Goal: Task Accomplishment & Management: Use online tool/utility

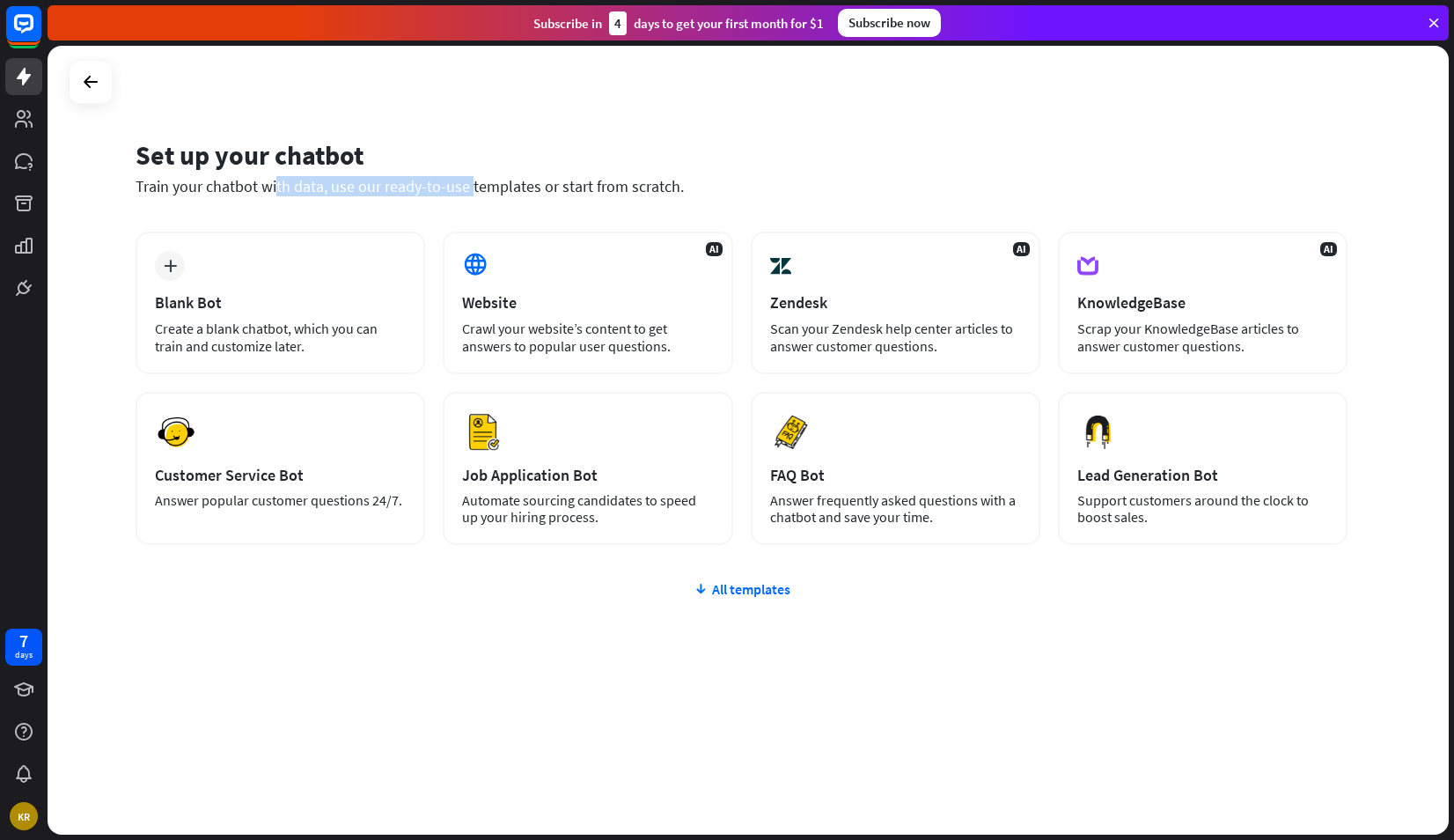
drag, startPoint x: 130, startPoint y: 187, endPoint x: 437, endPoint y: 211, distance: 307.9
click at [436, 211] on div "Set up your chatbot Train your chatbot with data, use our ready-to-use template…" at bounding box center [747, 440] width 1401 height 789
click at [444, 209] on div "Set up your chatbot Train your chatbot with data, use our ready-to-use template…" at bounding box center [741, 178] width 1212 height 107
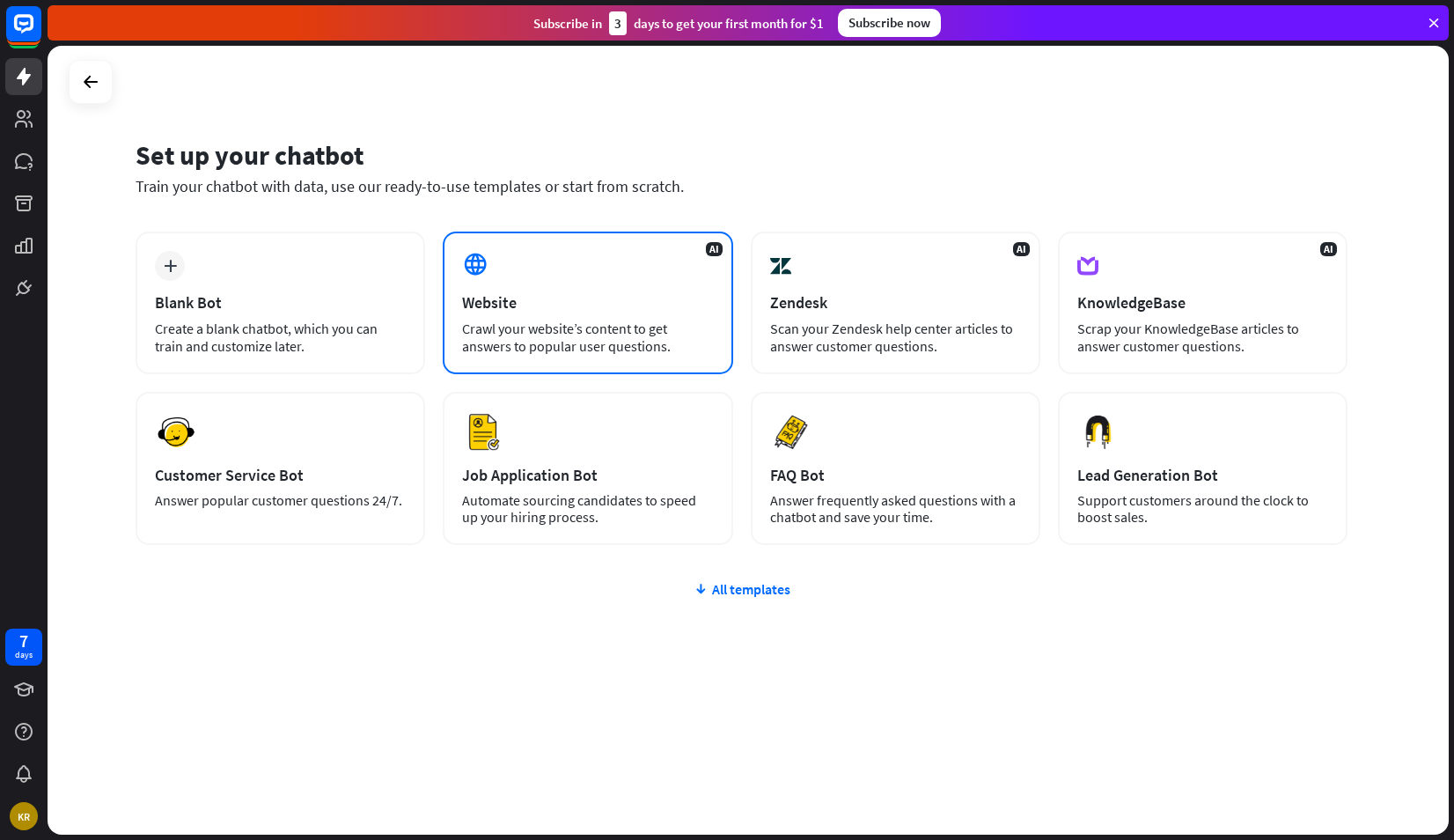
click at [485, 308] on div "Website" at bounding box center [587, 302] width 251 height 20
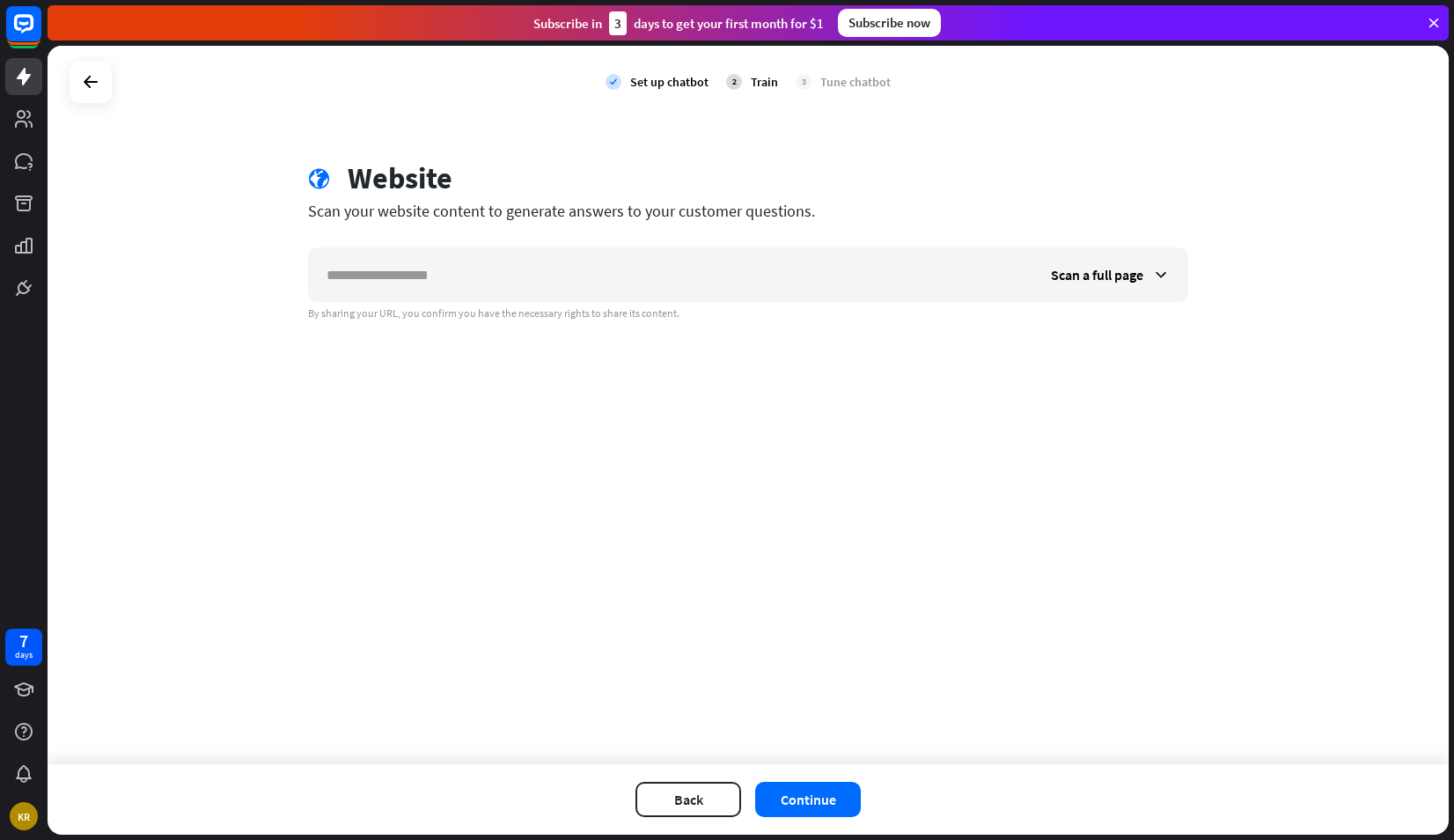
type input "********"
click at [402, 256] on input "********" at bounding box center [672, 274] width 725 height 53
drag, startPoint x: 381, startPoint y: 271, endPoint x: 46, endPoint y: 194, distance: 343.7
click at [0, 201] on html "7 days KR close Product Help First steps Get started with ChatBot Help Center F…" at bounding box center [727, 420] width 1454 height 840
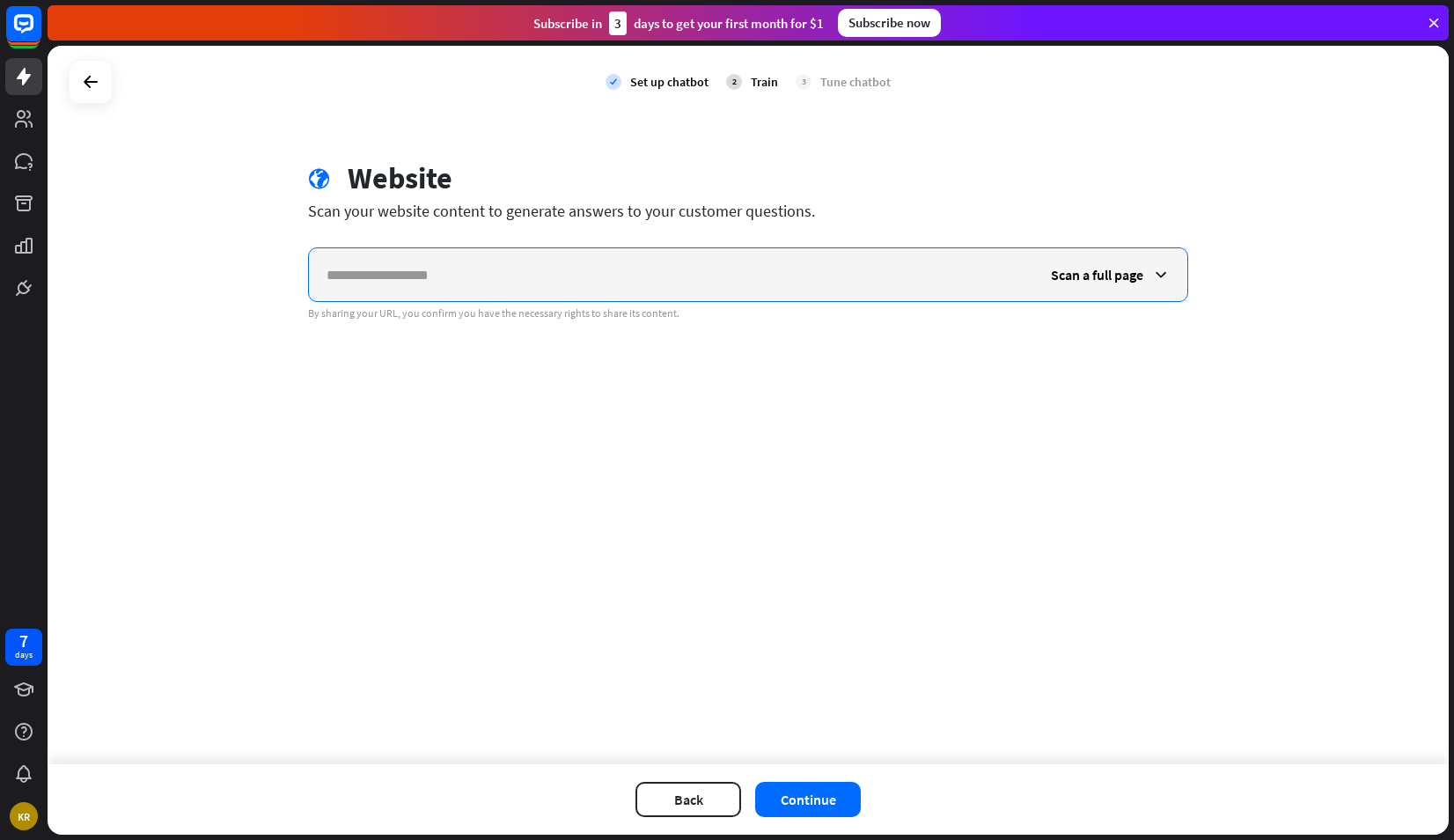
paste input "**********"
type input "**********"
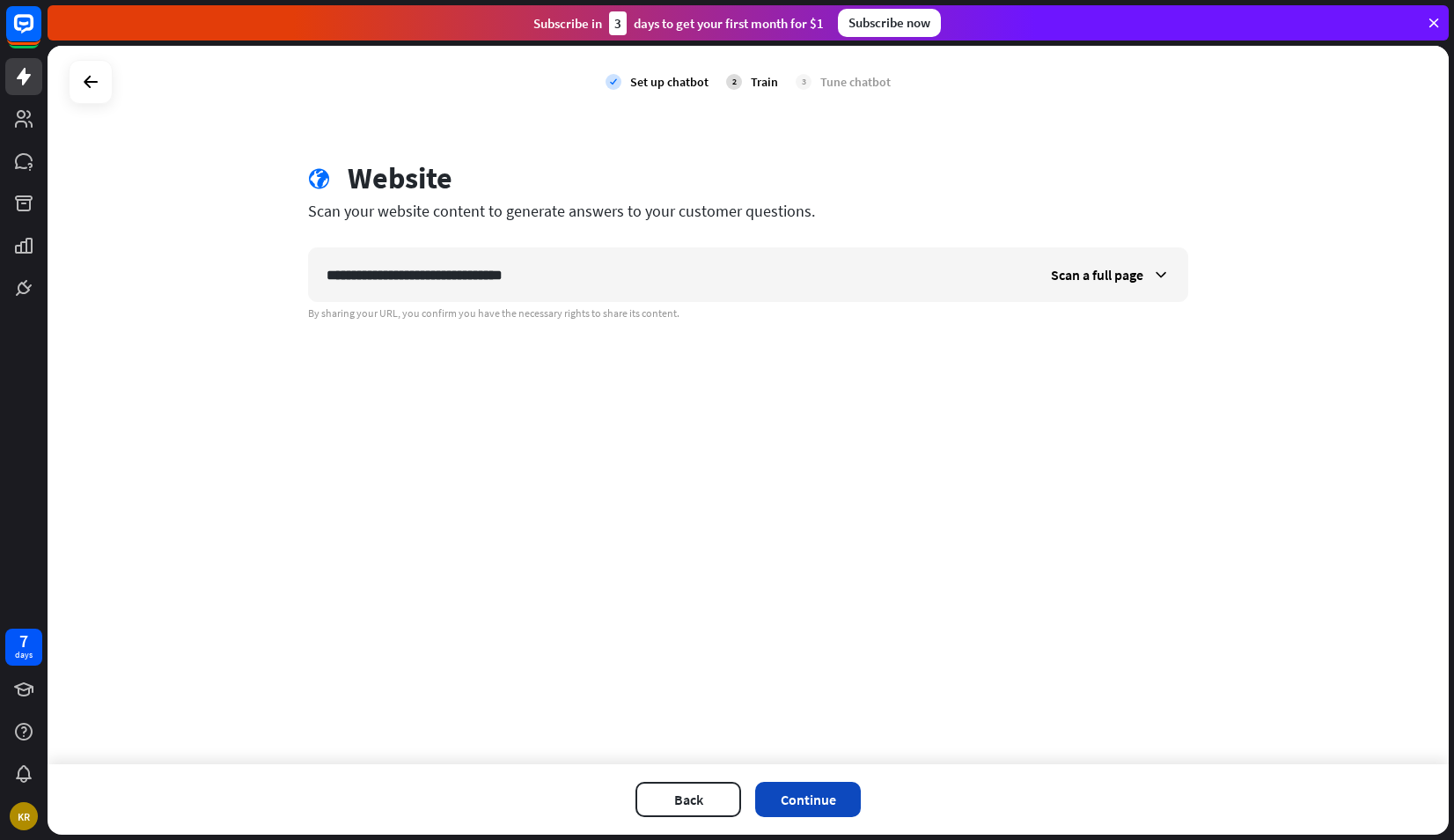
click at [797, 806] on button "Continue" at bounding box center [808, 798] width 106 height 35
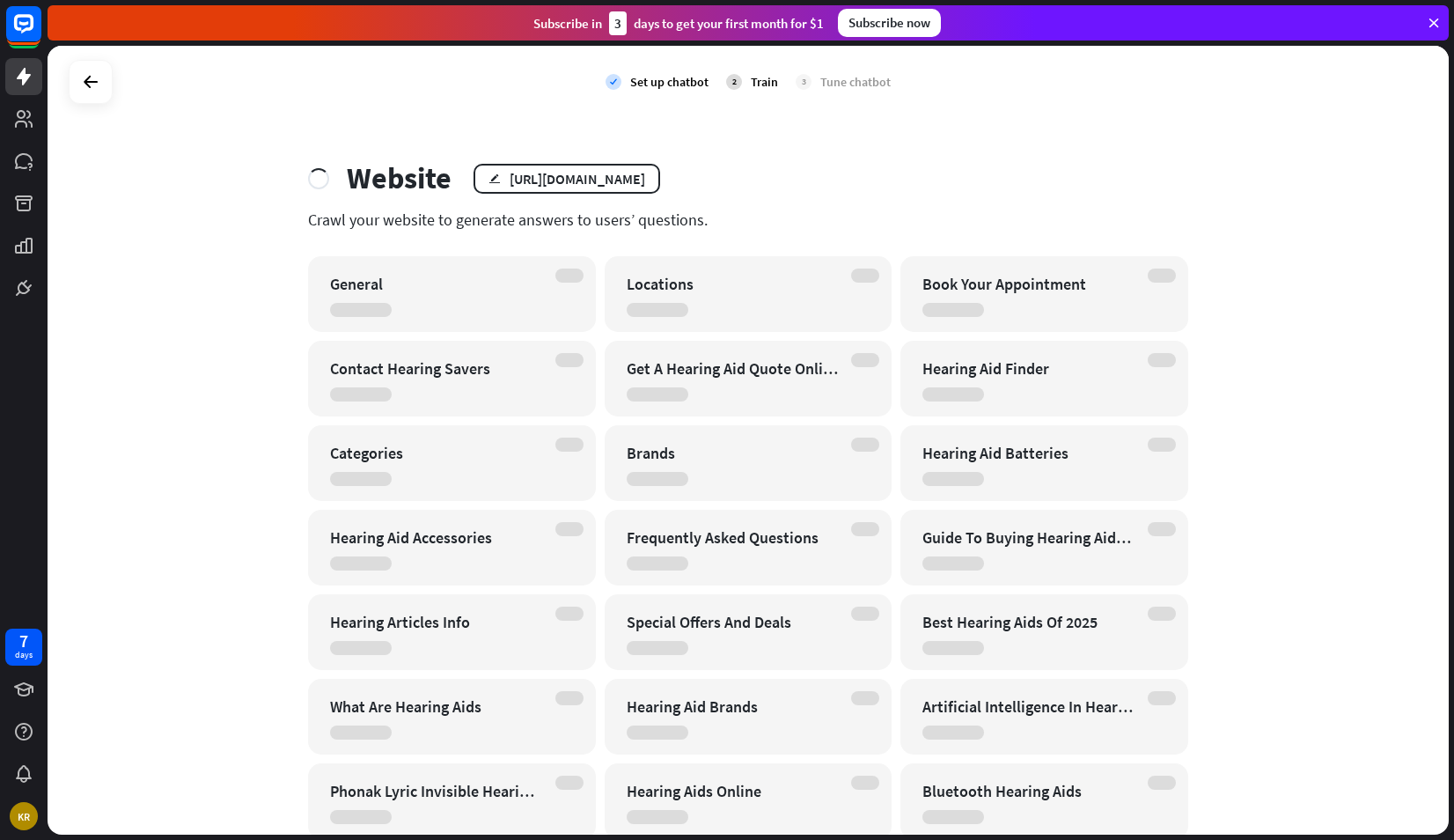
click at [871, 158] on div "check Set up chatbot 2 Train 3 Tune chatbot Website edit [URL][DOMAIN_NAME] Cra…" at bounding box center [747, 440] width 1401 height 789
click at [1453, 553] on html "7 days KR close Product Help First steps Get started with ChatBot Help Center F…" at bounding box center [727, 420] width 1454 height 840
click at [1393, 323] on div "check Set up chatbot 2 Train 3 Tune chatbot Website edit [URL][DOMAIN_NAME] Cra…" at bounding box center [747, 440] width 1401 height 789
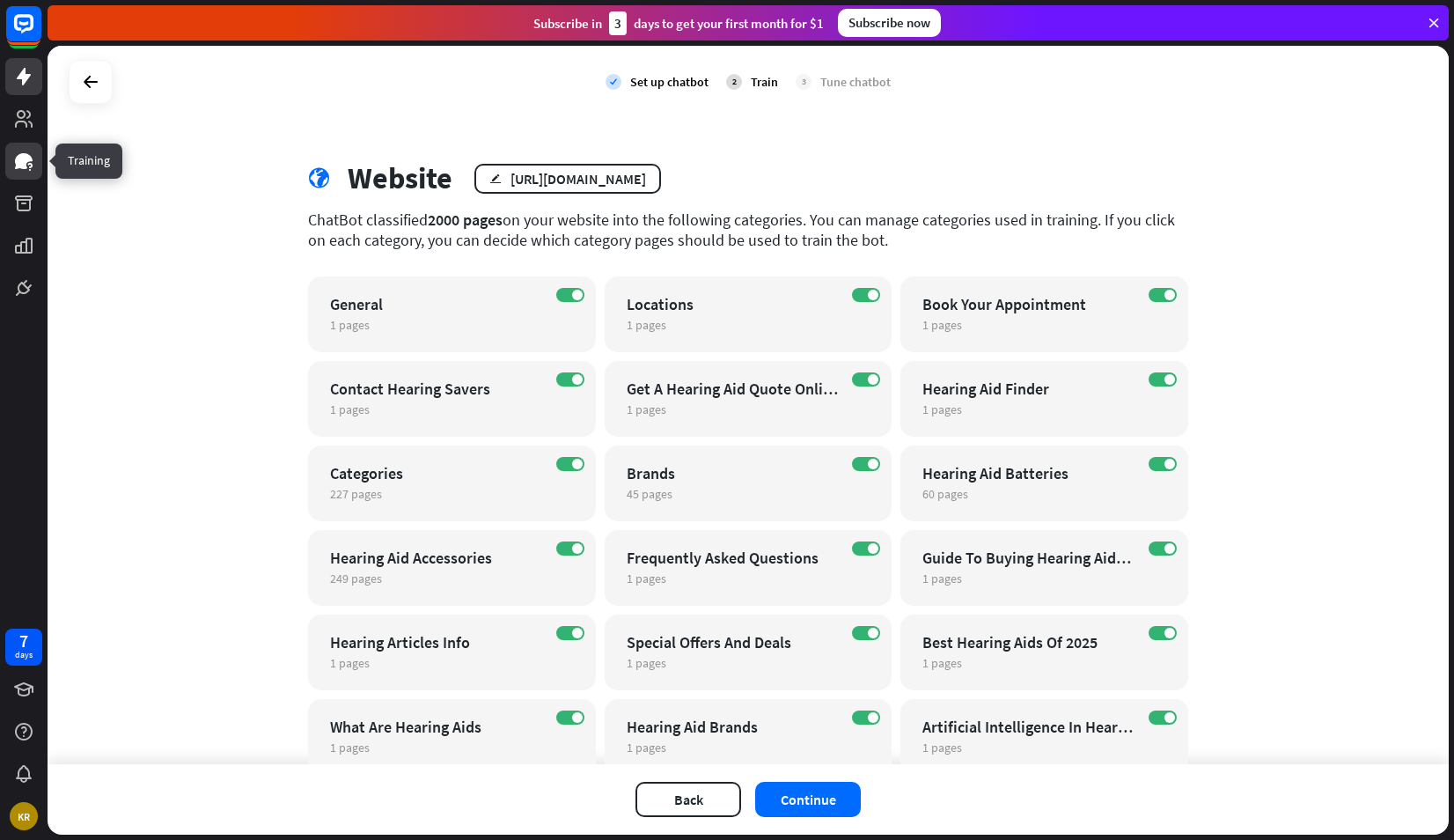
click at [13, 166] on icon at bounding box center [24, 161] width 21 height 21
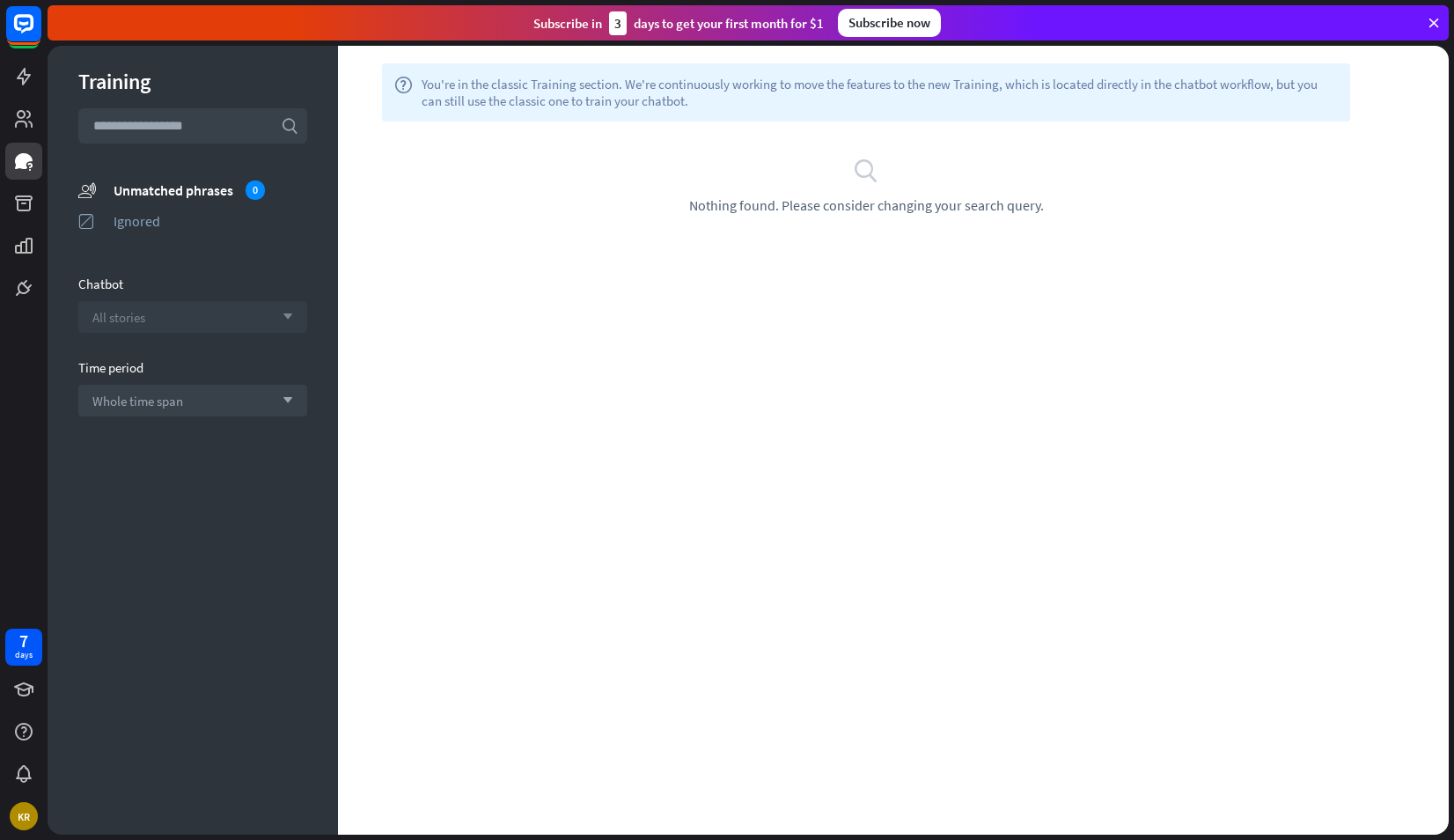
click at [156, 307] on div "All stories arrow_down" at bounding box center [193, 316] width 229 height 31
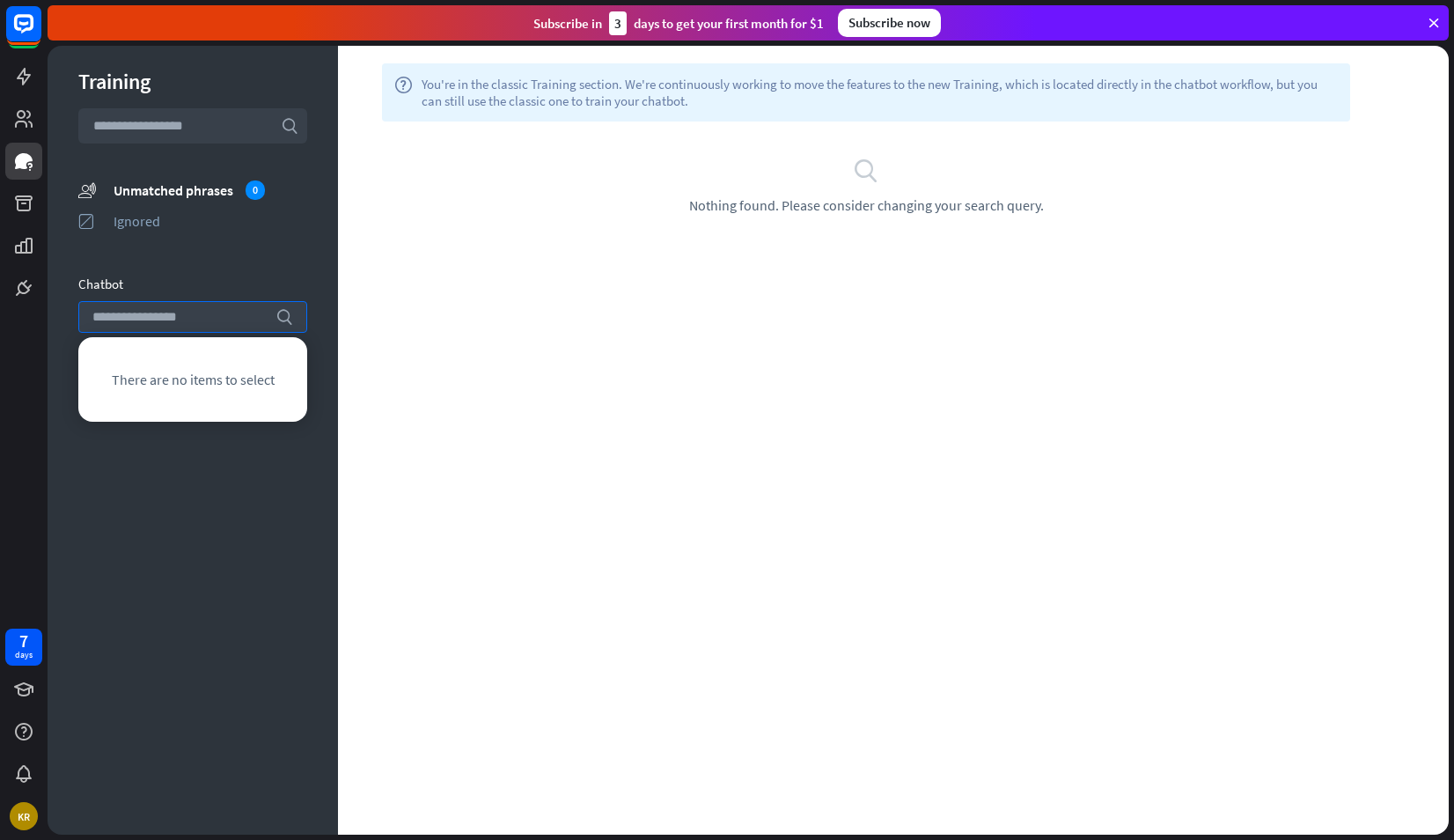
click at [187, 263] on div "Training search unmatched_phrases Unmatched phrases 0 ignored Ignored Chatbot s…" at bounding box center [192, 440] width 290 height 789
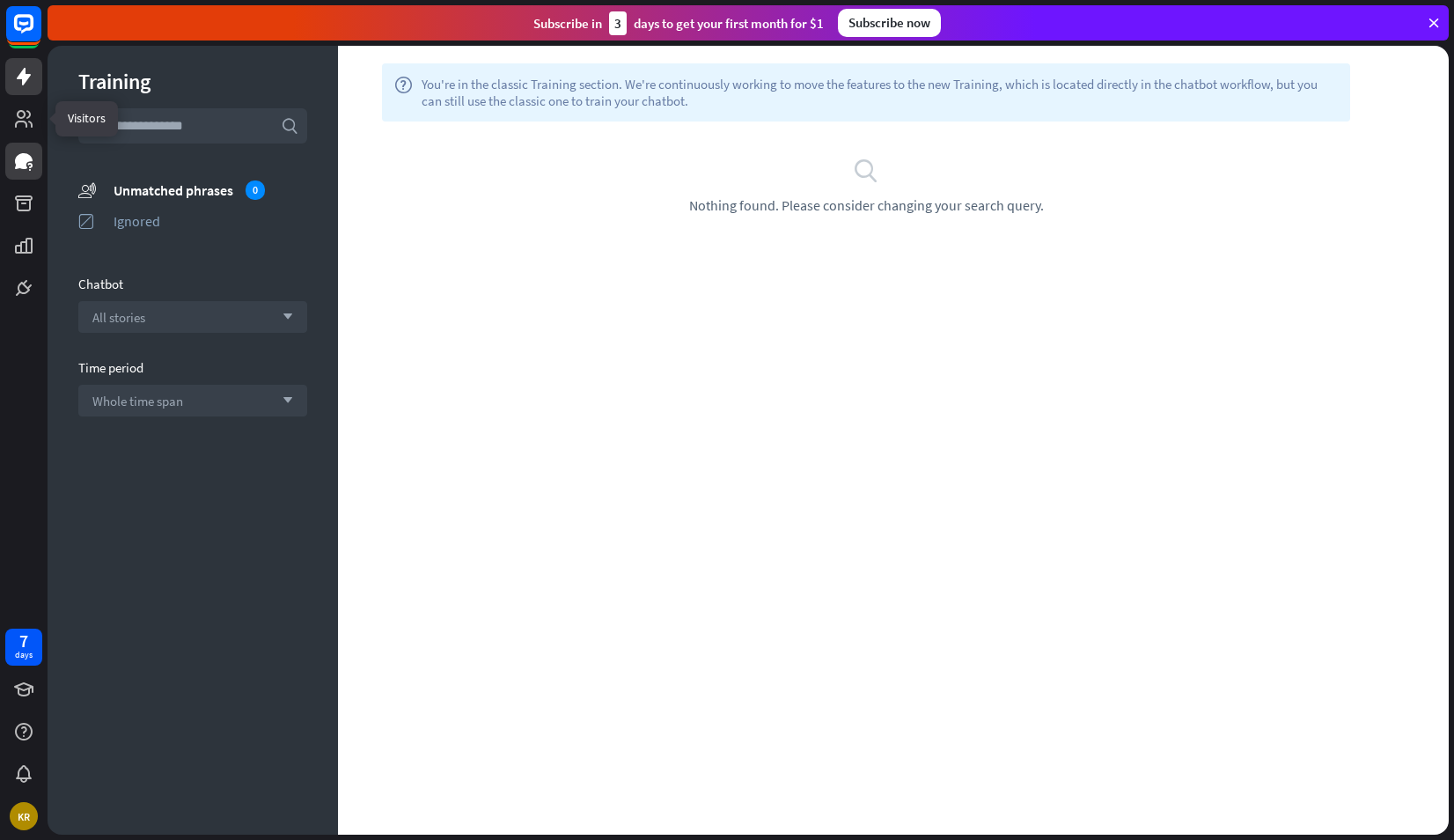
click at [28, 89] on link at bounding box center [24, 76] width 37 height 37
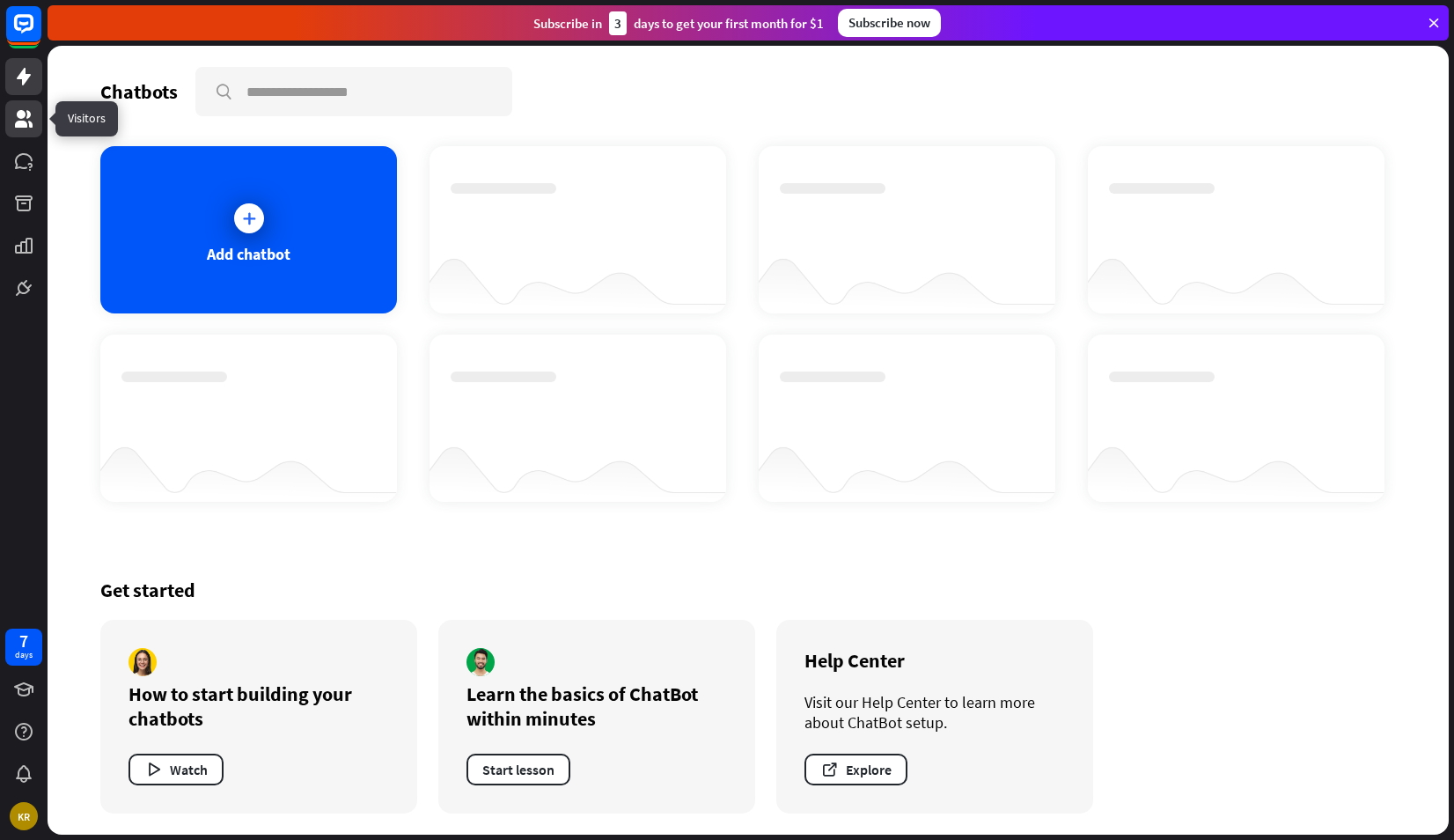
click at [26, 126] on icon at bounding box center [24, 118] width 18 height 18
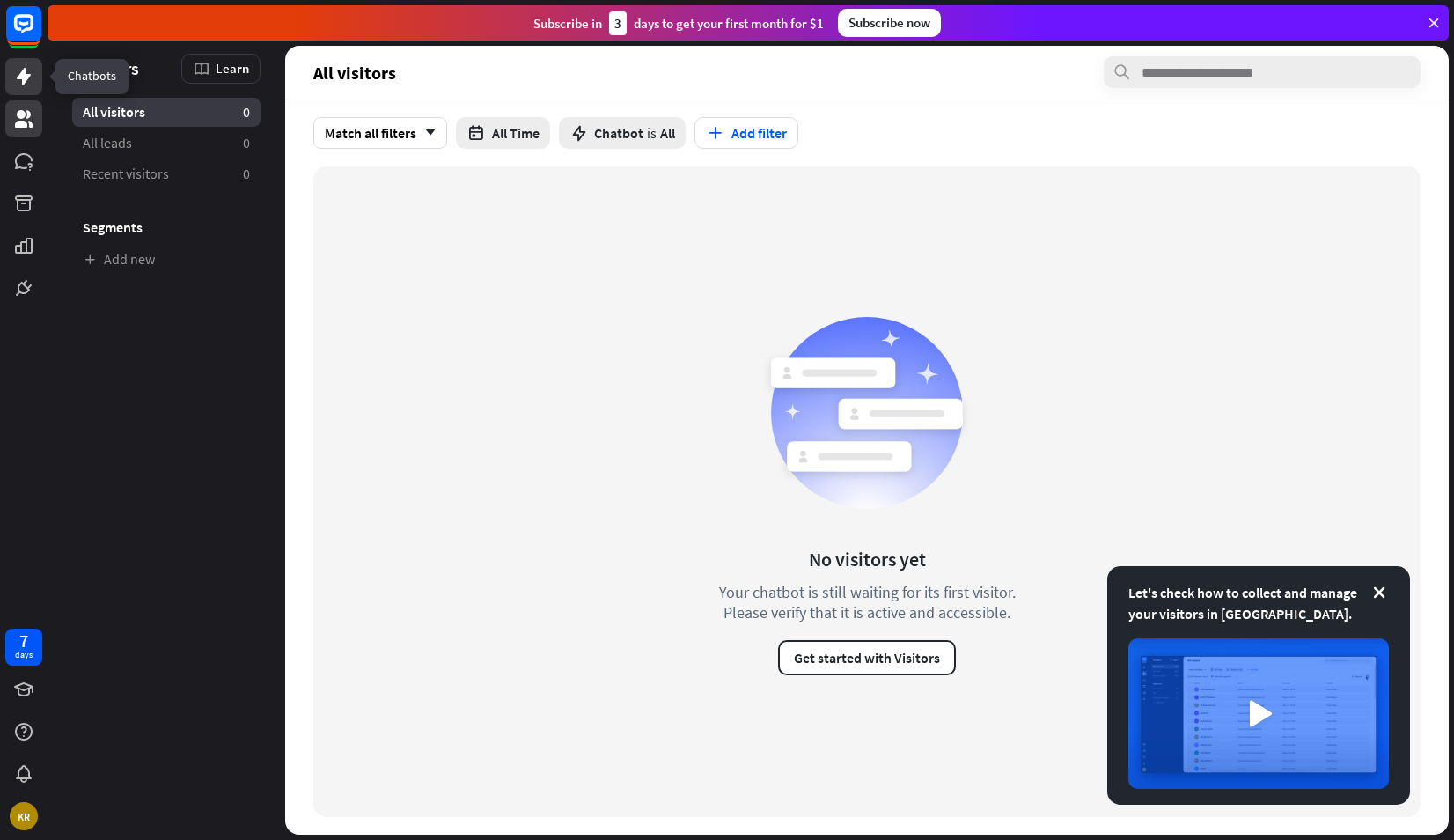
click at [24, 81] on icon at bounding box center [24, 77] width 14 height 18
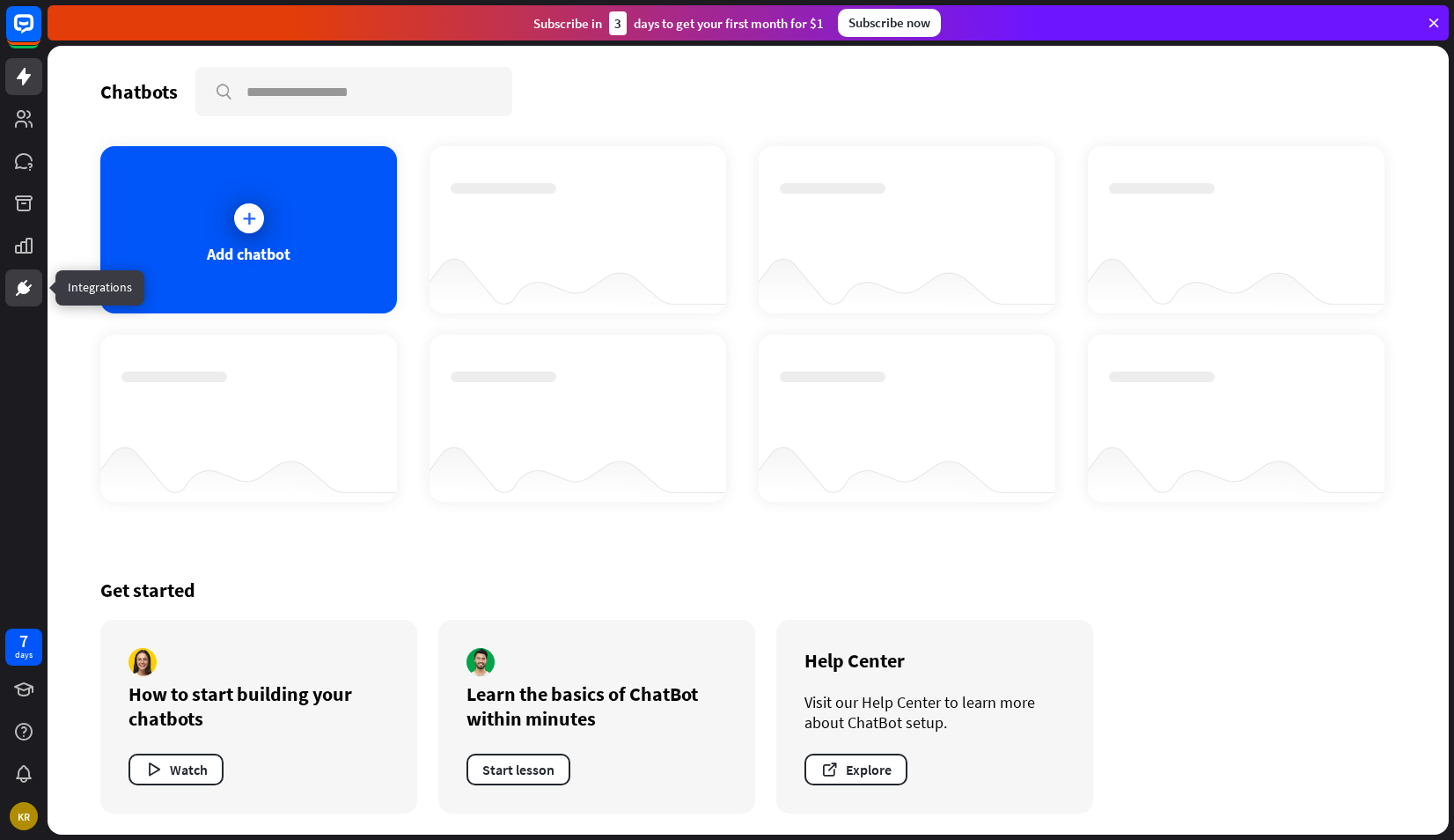
click at [33, 276] on link at bounding box center [24, 288] width 37 height 37
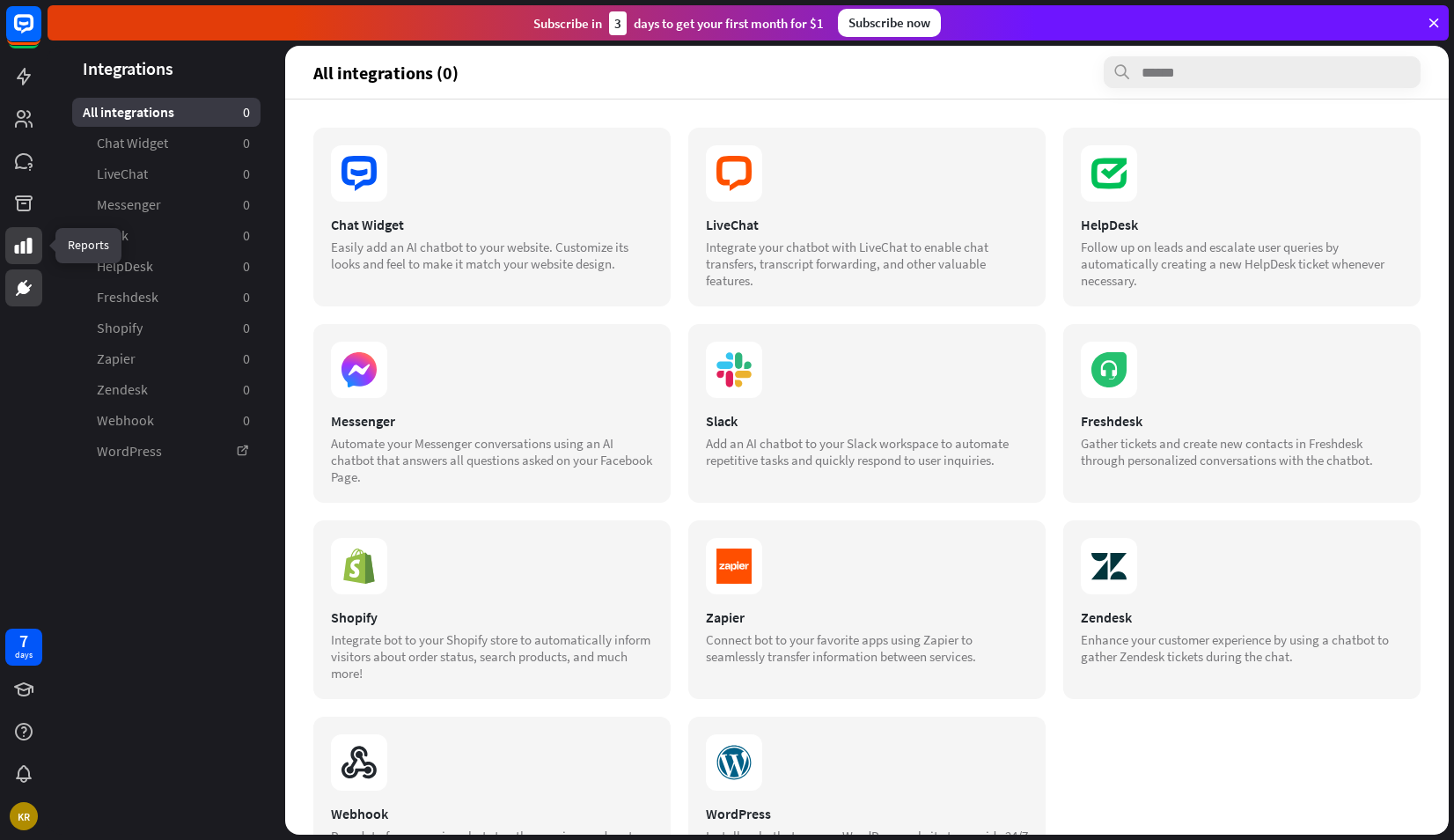
click at [24, 255] on icon at bounding box center [24, 245] width 21 height 21
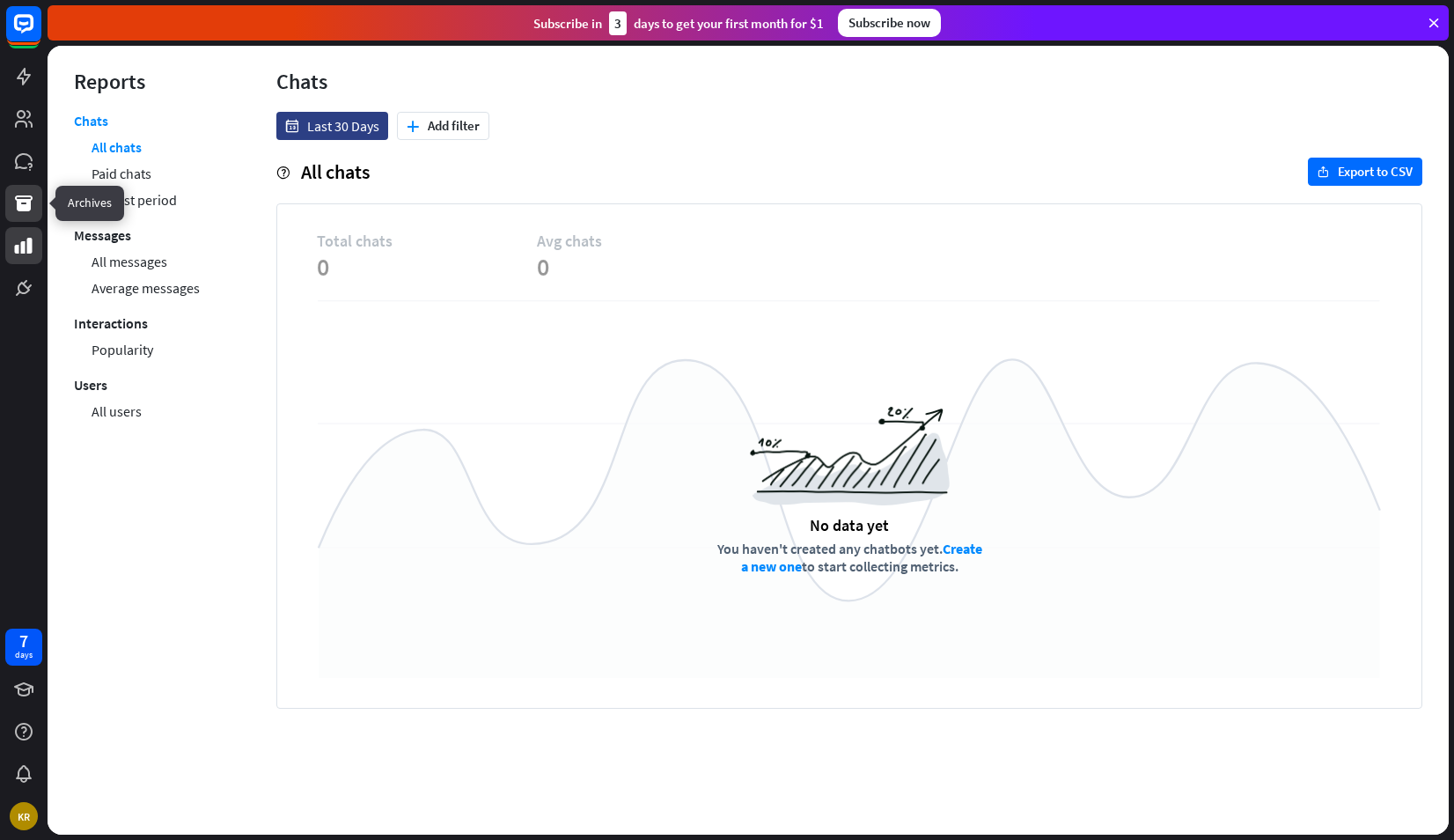
click at [23, 200] on icon at bounding box center [24, 203] width 18 height 16
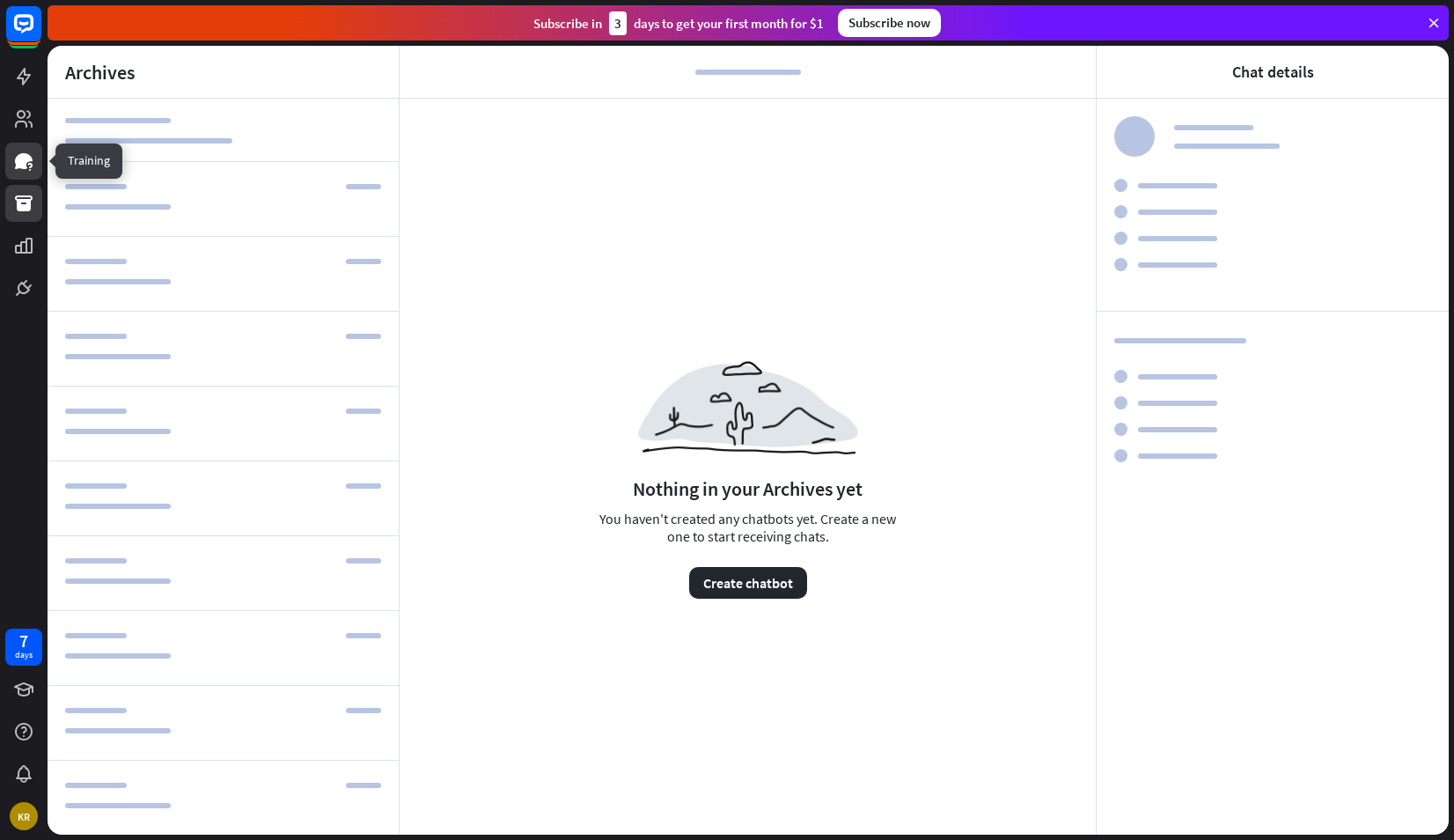
click at [15, 164] on icon at bounding box center [24, 161] width 21 height 21
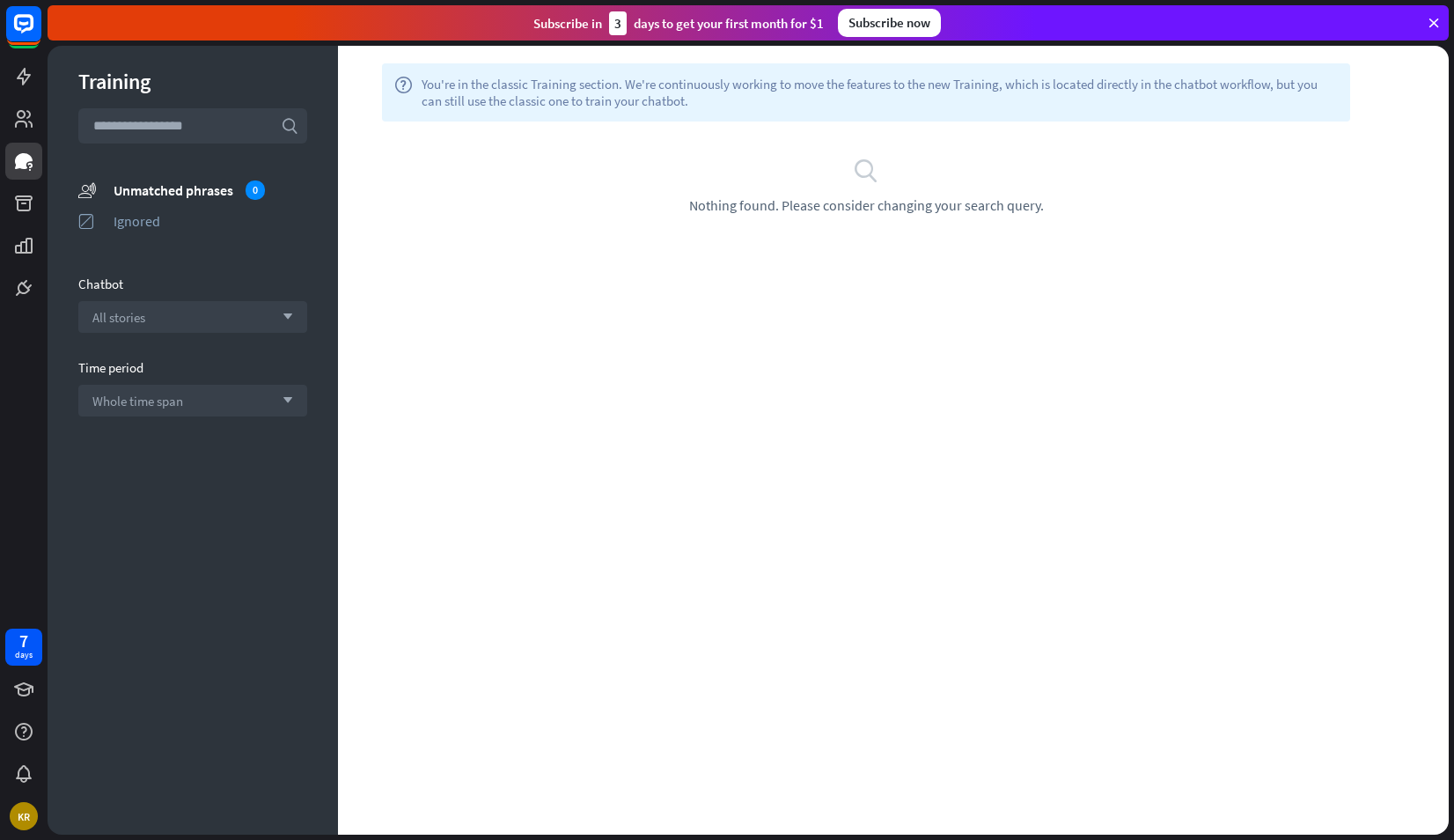
click at [50, 121] on div "Training search unmatched_phrases Unmatched phrases 0 ignored Ignored Chatbot A…" at bounding box center [192, 440] width 290 height 789
click at [26, 116] on icon at bounding box center [24, 118] width 21 height 21
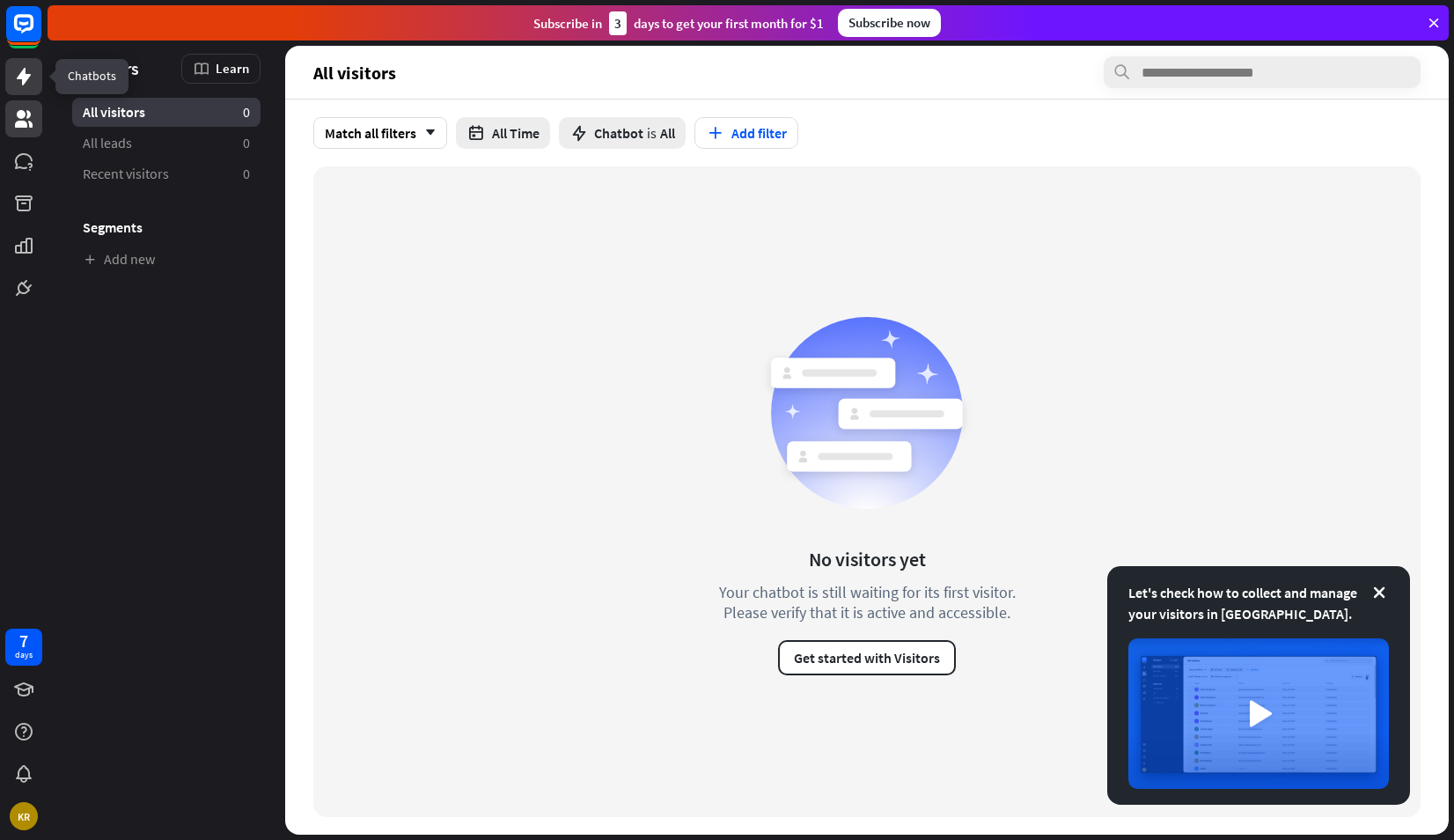
click at [38, 81] on link at bounding box center [24, 76] width 37 height 37
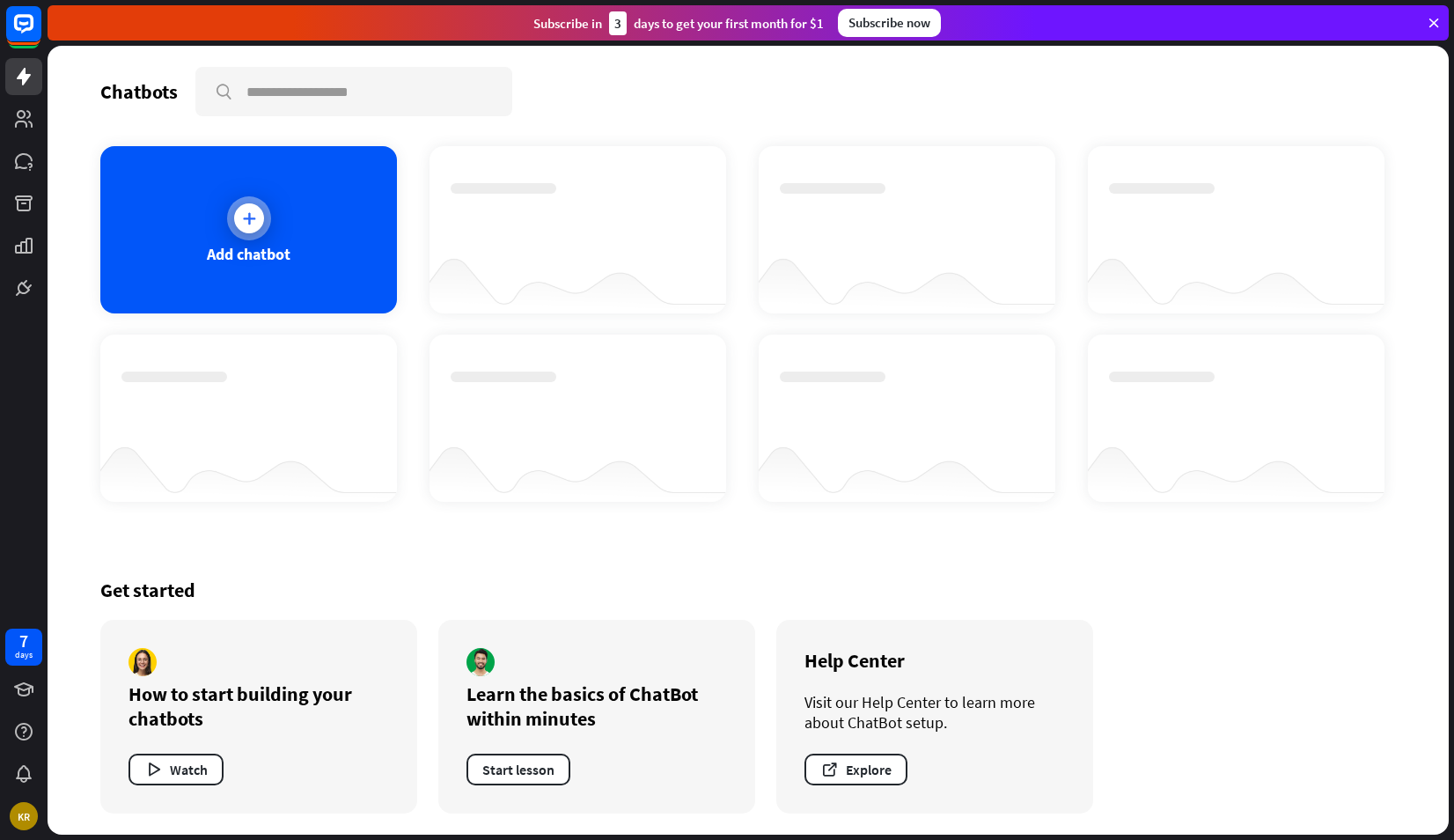
click at [286, 286] on div "Add chatbot" at bounding box center [249, 229] width 297 height 167
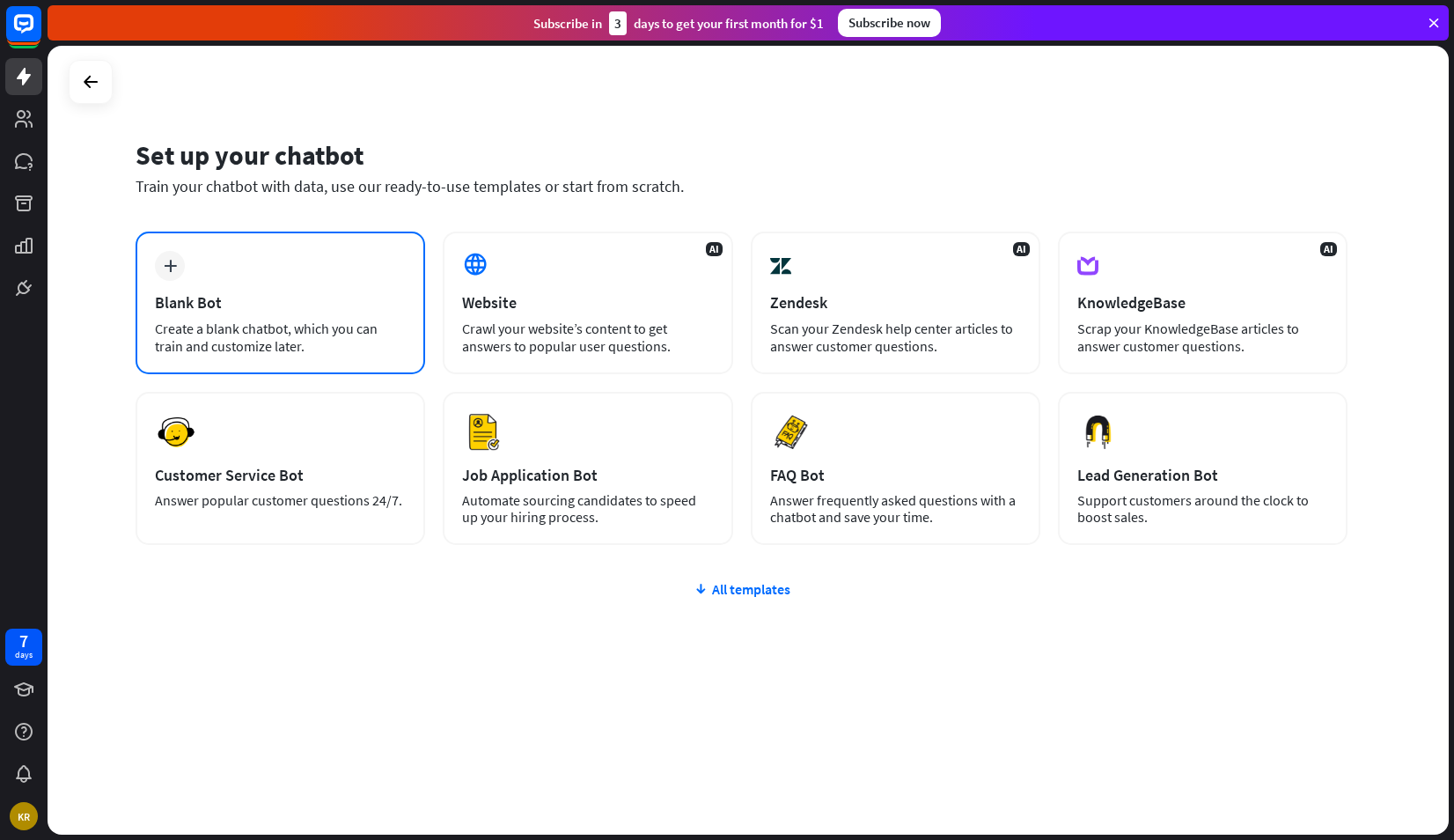
click at [266, 327] on div "Create a blank chatbot, which you can train and customize later." at bounding box center [280, 337] width 251 height 35
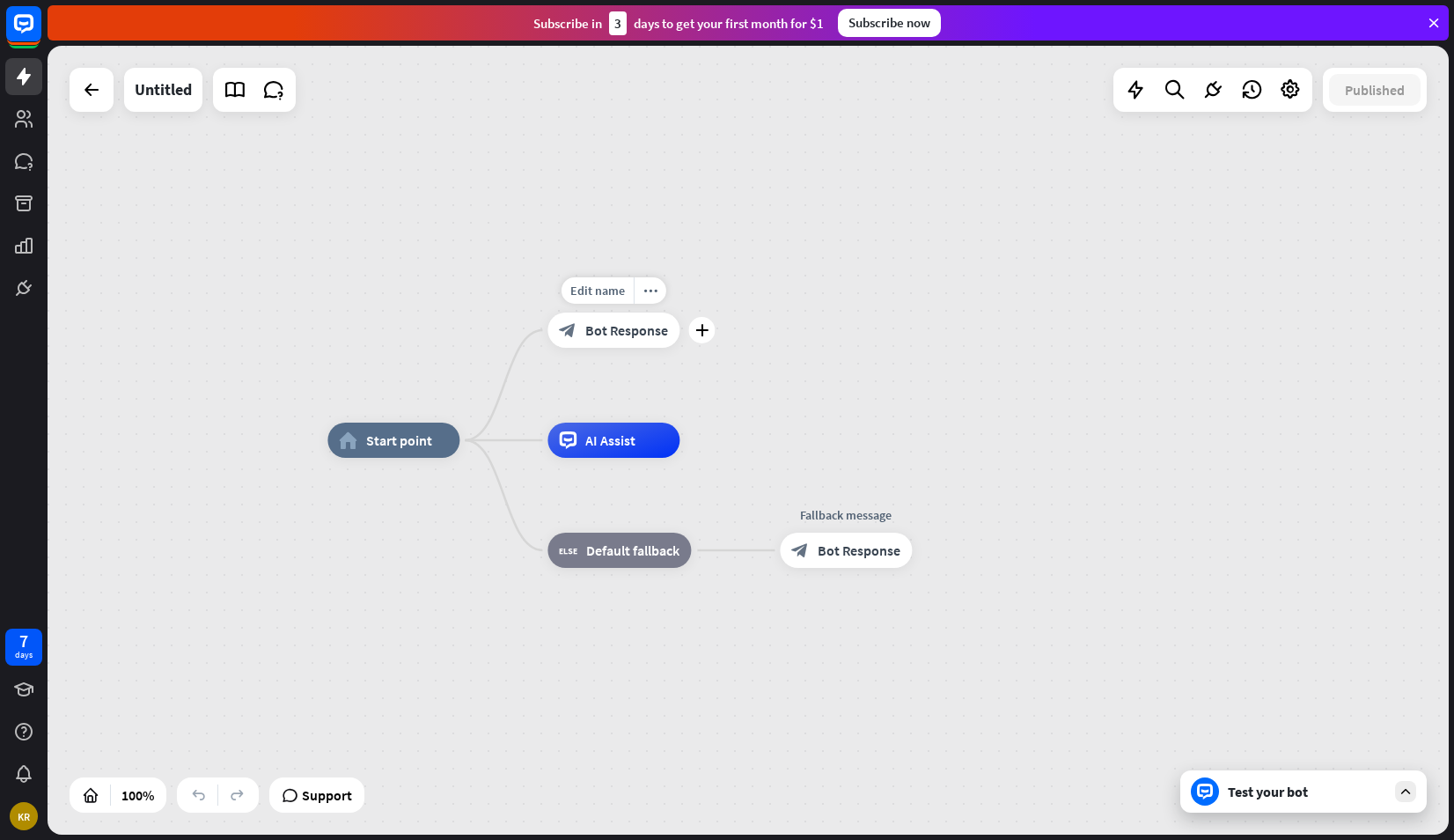
click at [632, 325] on span "Bot Response" at bounding box center [626, 330] width 82 height 18
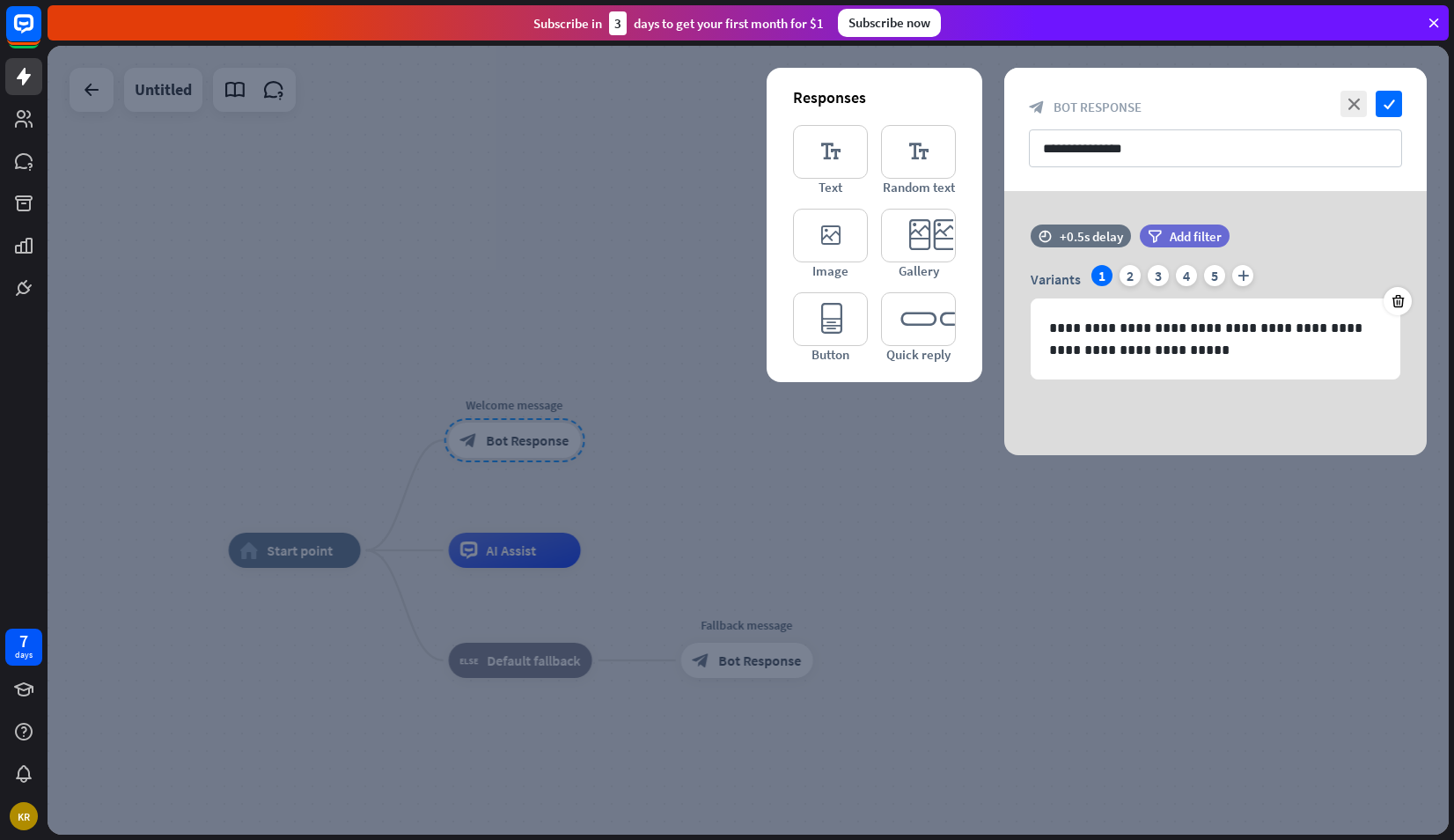
click at [1436, 26] on icon at bounding box center [1433, 23] width 16 height 16
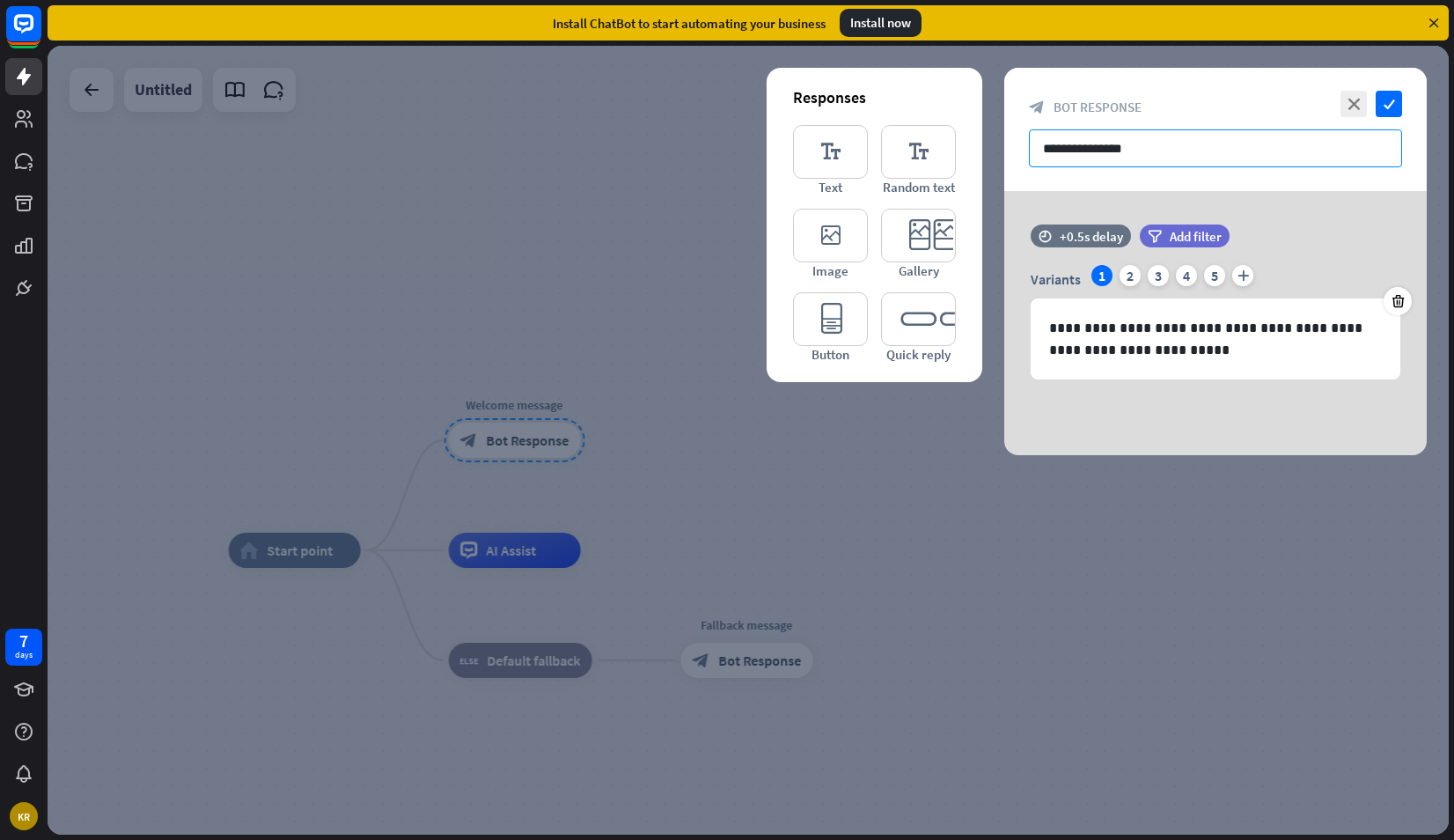
click at [1120, 137] on input "**********" at bounding box center [1216, 149] width 373 height 38
drag, startPoint x: 1246, startPoint y: 162, endPoint x: 968, endPoint y: 169, distance: 278.1
click at [1005, 169] on div "**********" at bounding box center [1216, 261] width 423 height 387
click at [1399, 113] on icon "check" at bounding box center [1389, 104] width 26 height 26
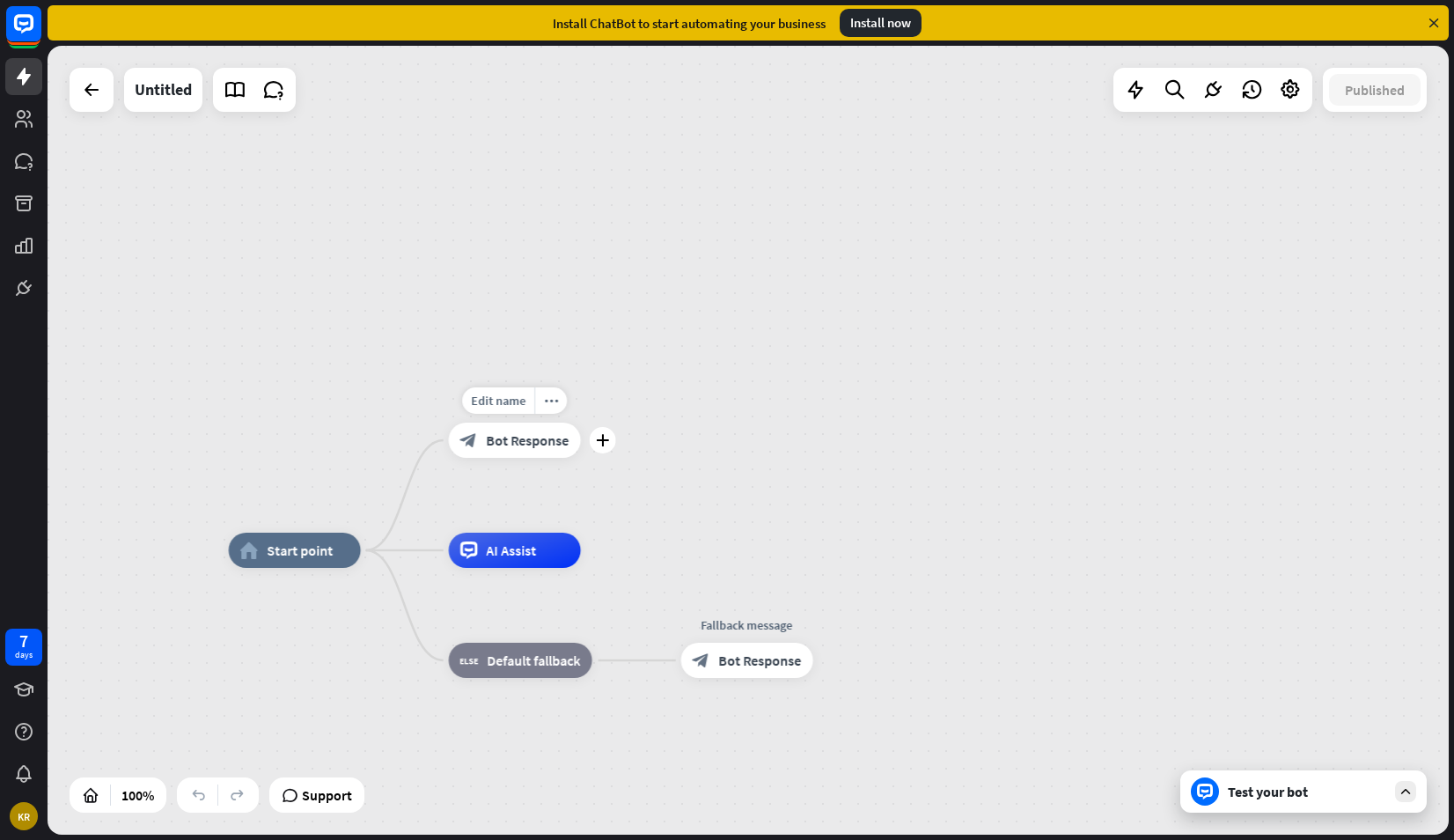
click at [520, 454] on div "block_bot_response Bot Response" at bounding box center [516, 440] width 132 height 35
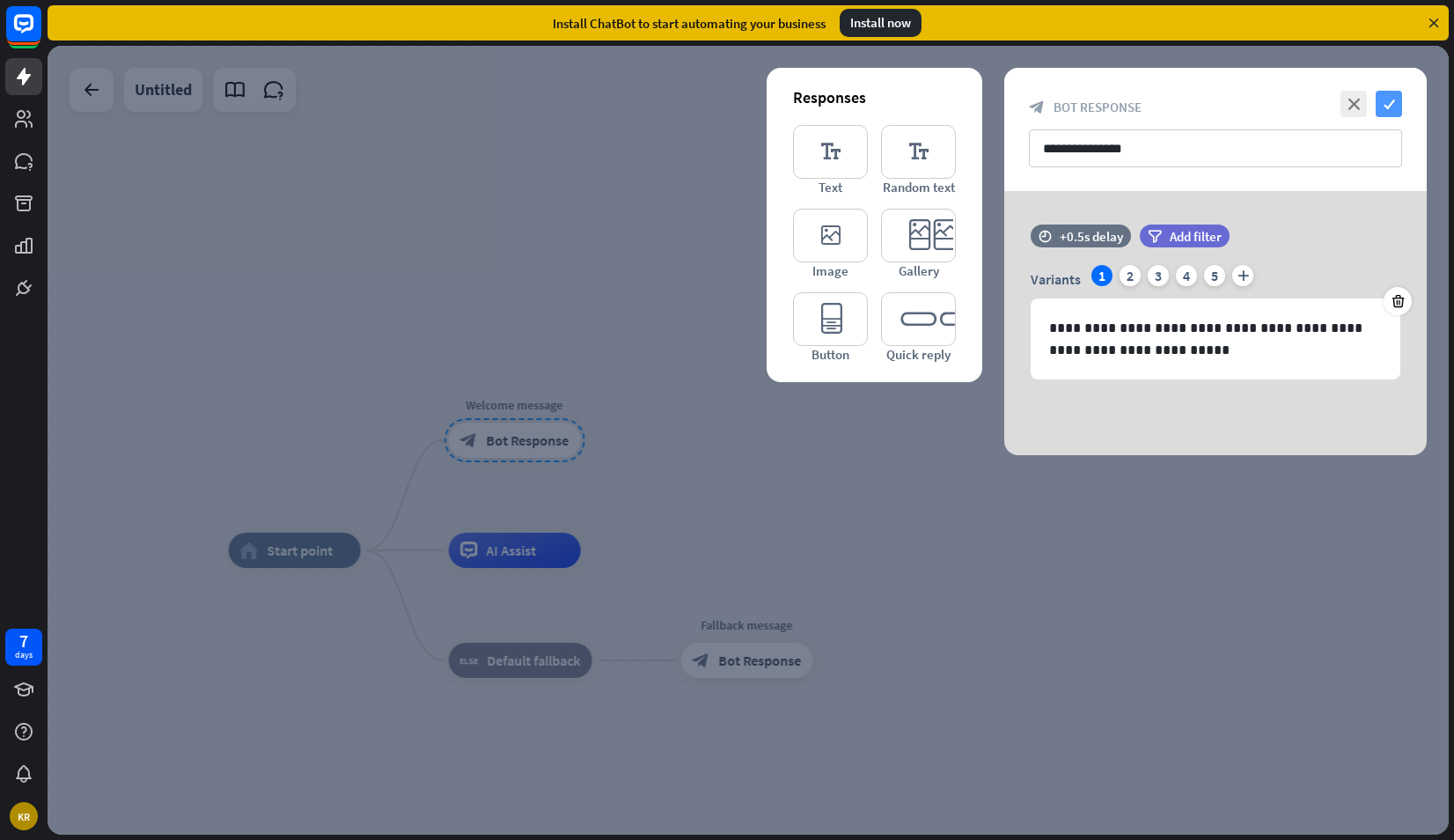
click at [1398, 99] on icon "check" at bounding box center [1389, 104] width 26 height 26
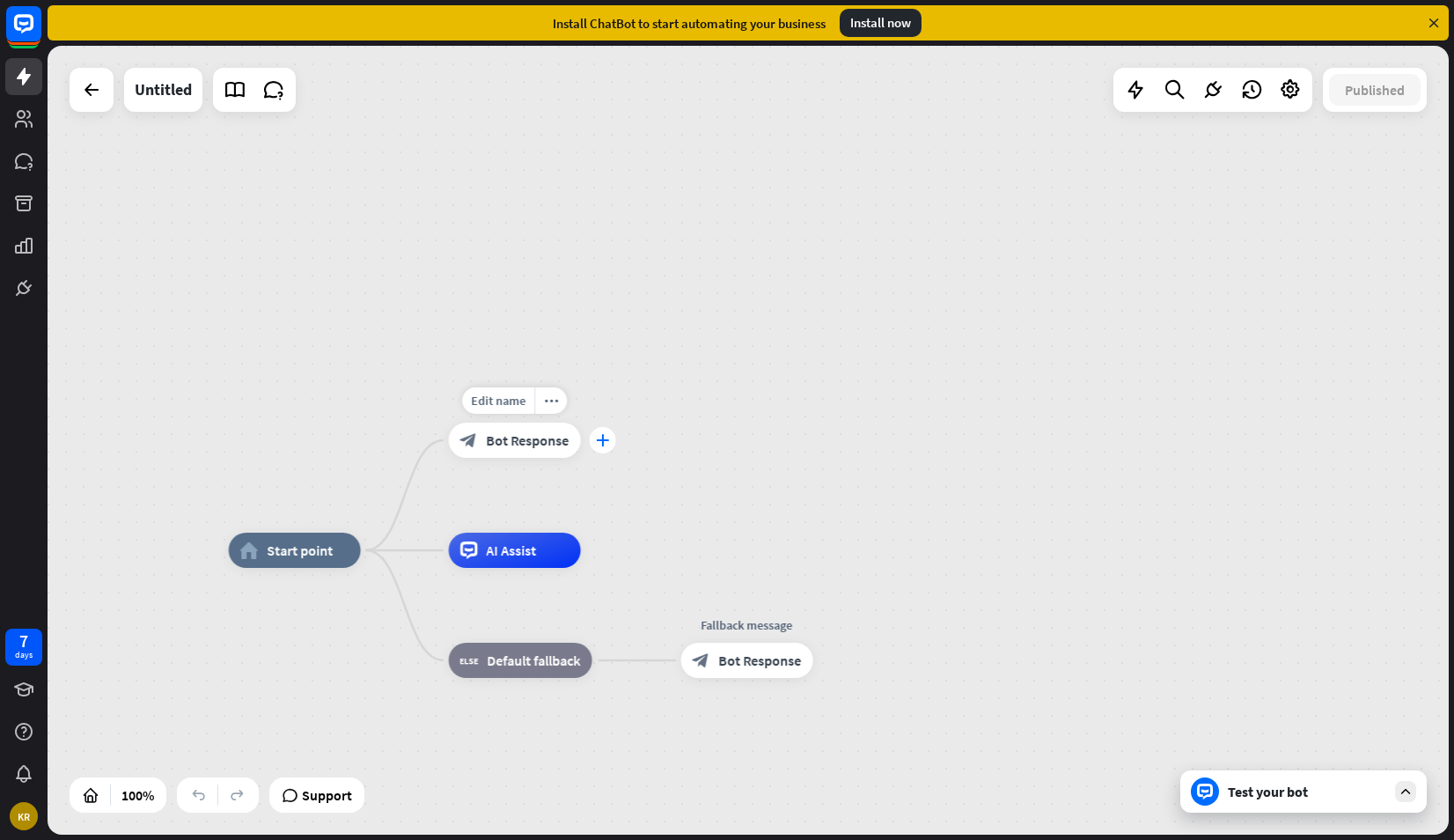
click at [598, 442] on icon "plus" at bounding box center [603, 440] width 13 height 12
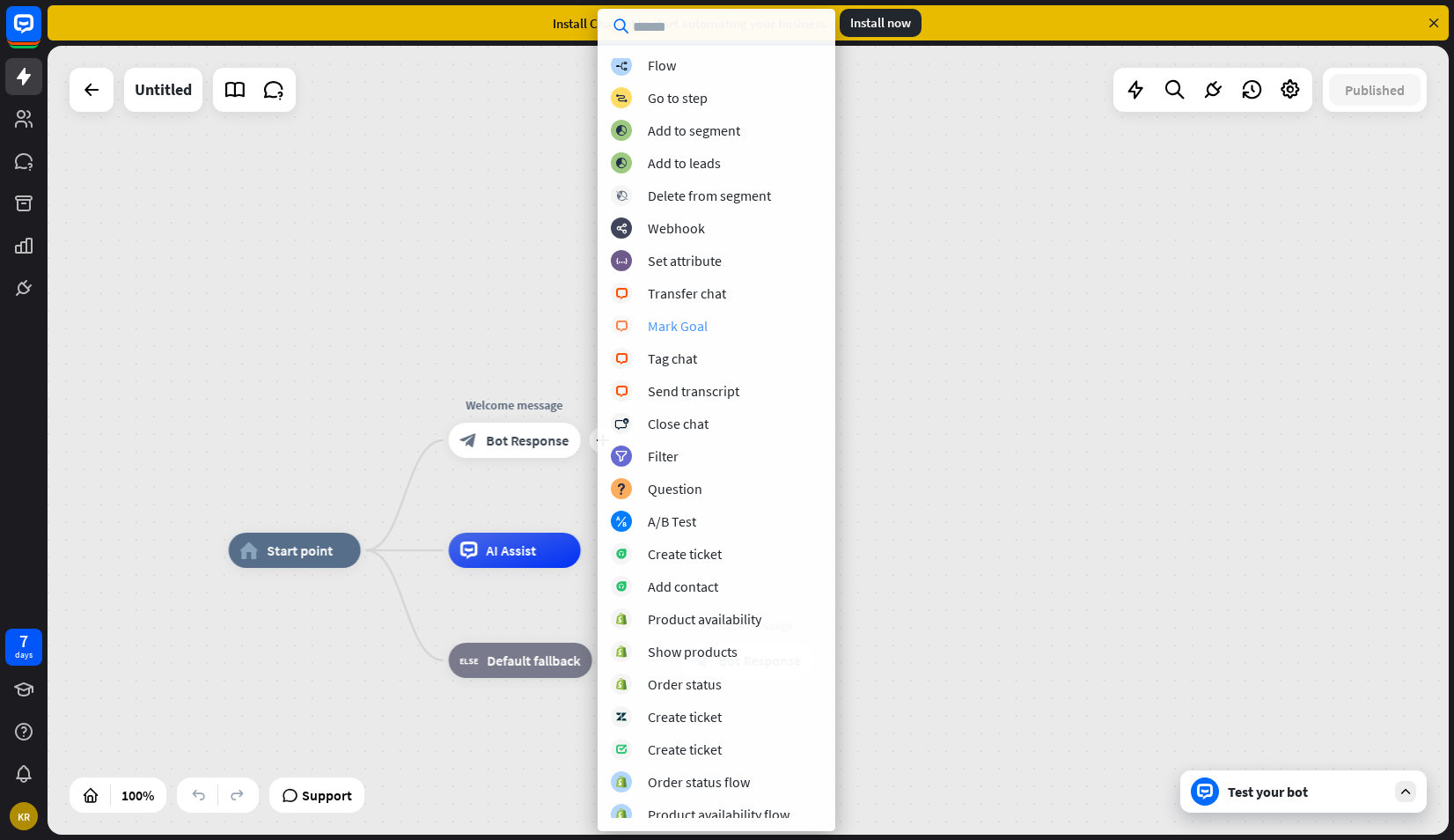
scroll to position [206, 0]
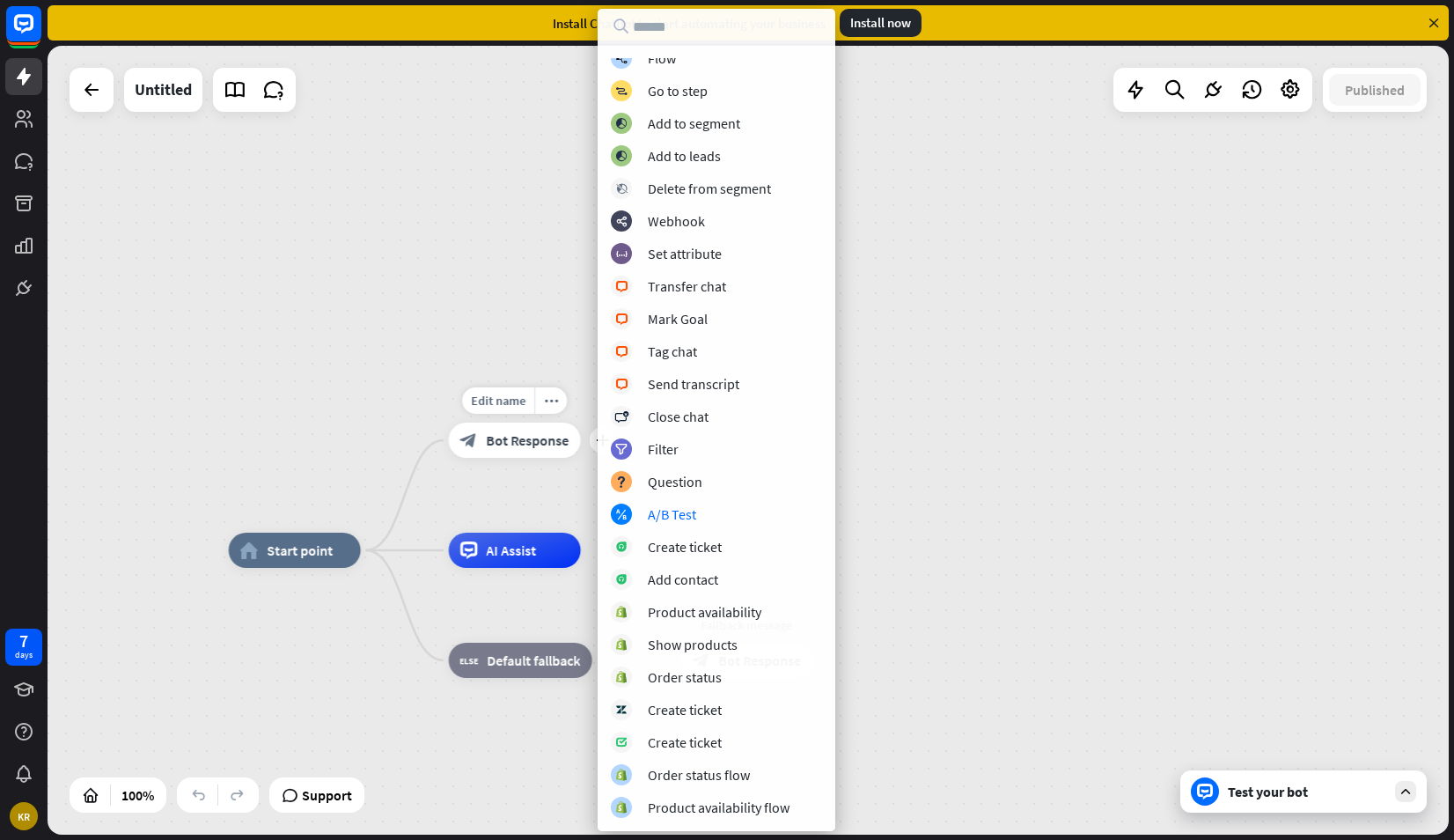
click at [565, 458] on div "Edit name more_horiz plus Welcome message block_bot_response Bot Response" at bounding box center [516, 440] width 132 height 35
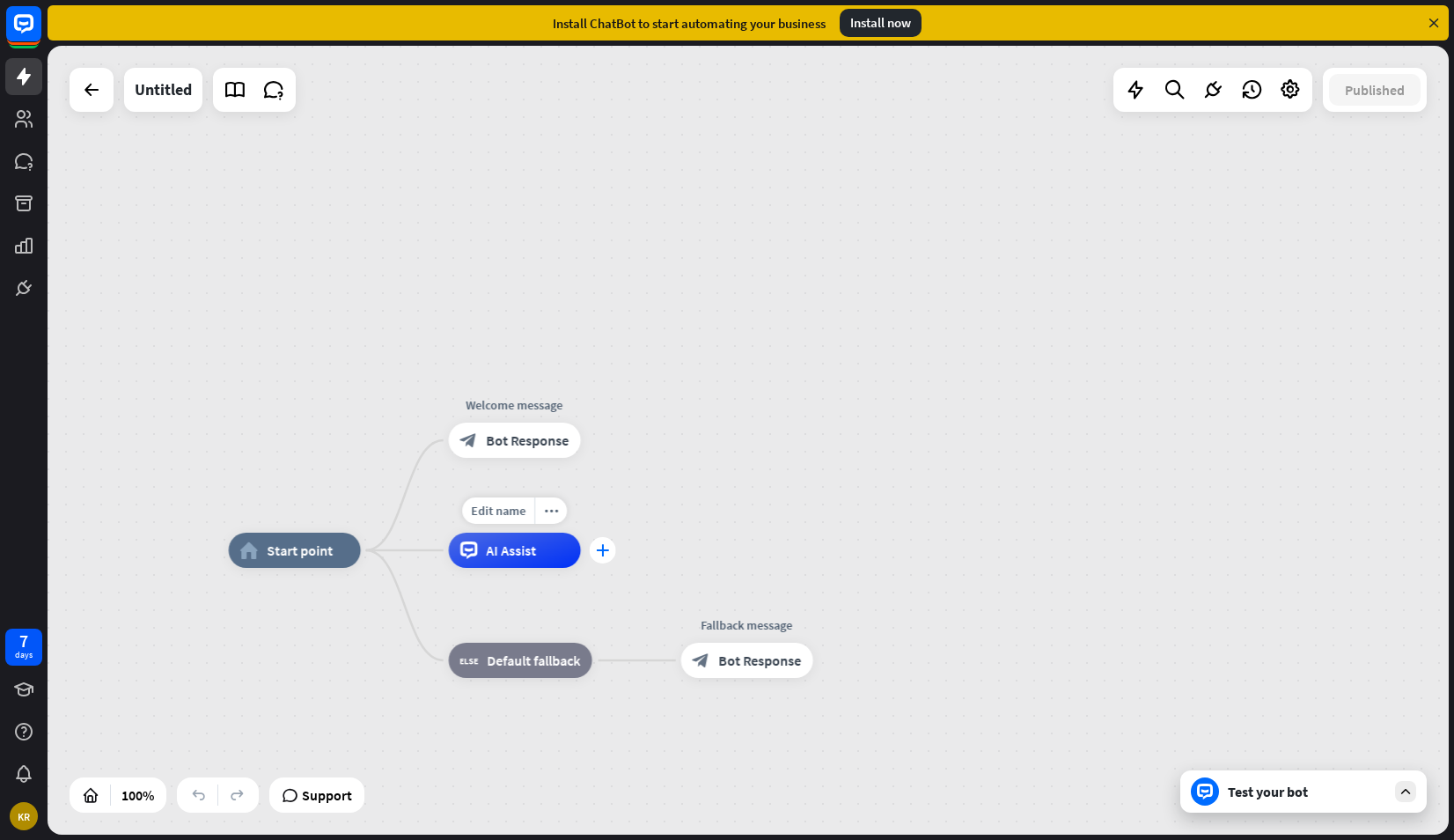
click at [609, 556] on div "plus" at bounding box center [603, 551] width 26 height 26
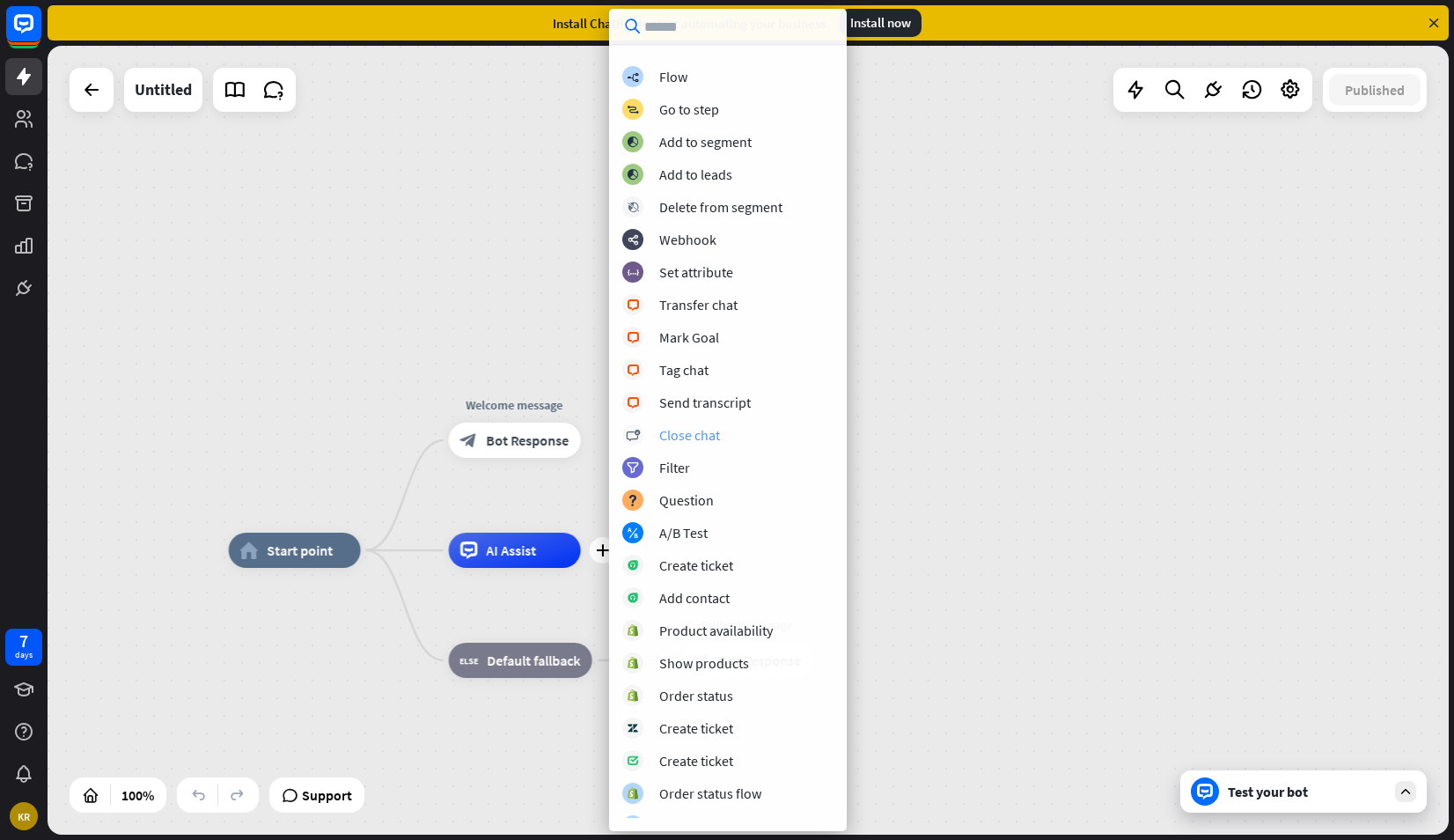
scroll to position [108, 0]
